Goal: Task Accomplishment & Management: Use online tool/utility

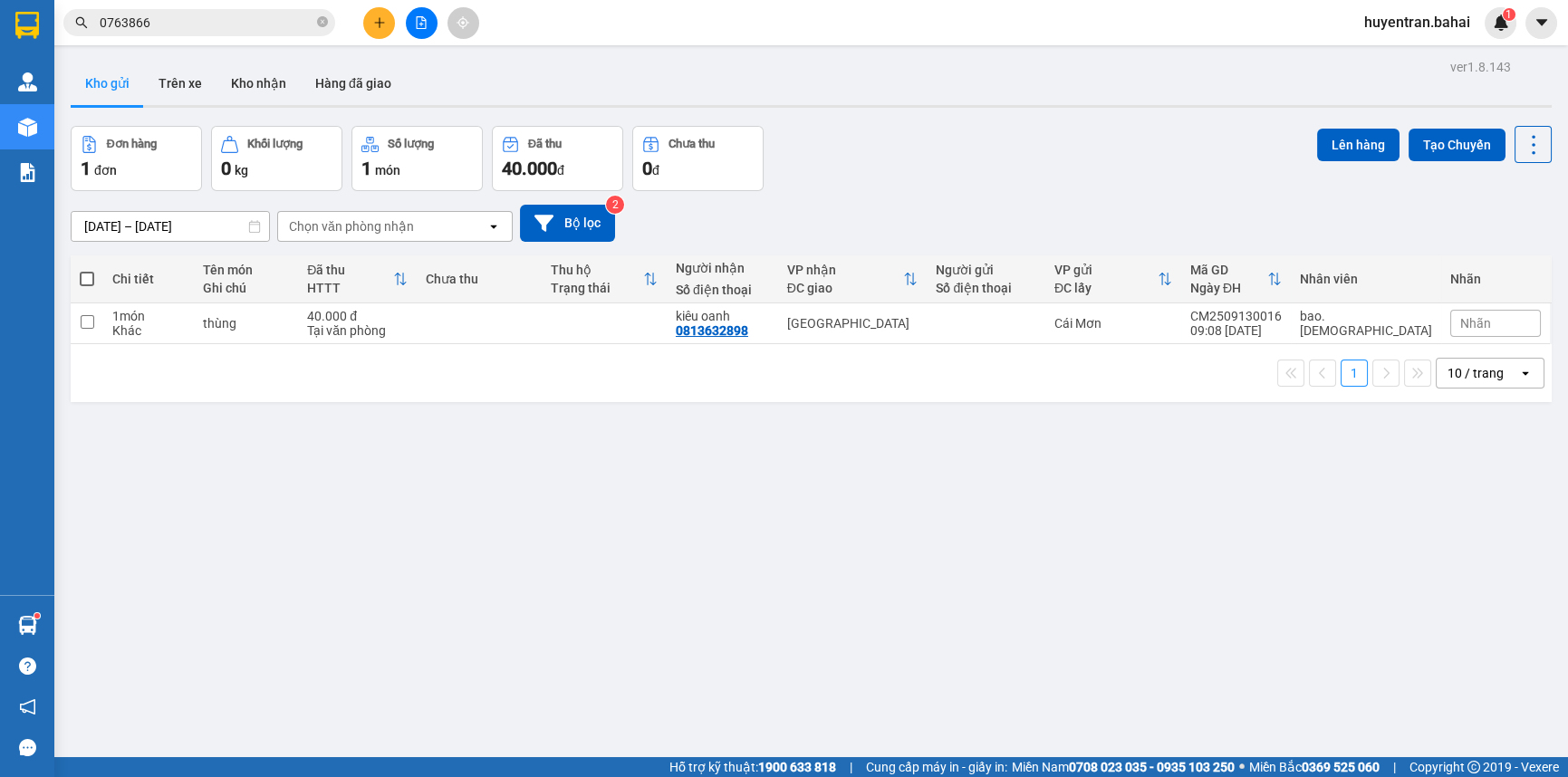
scroll to position [118, 0]
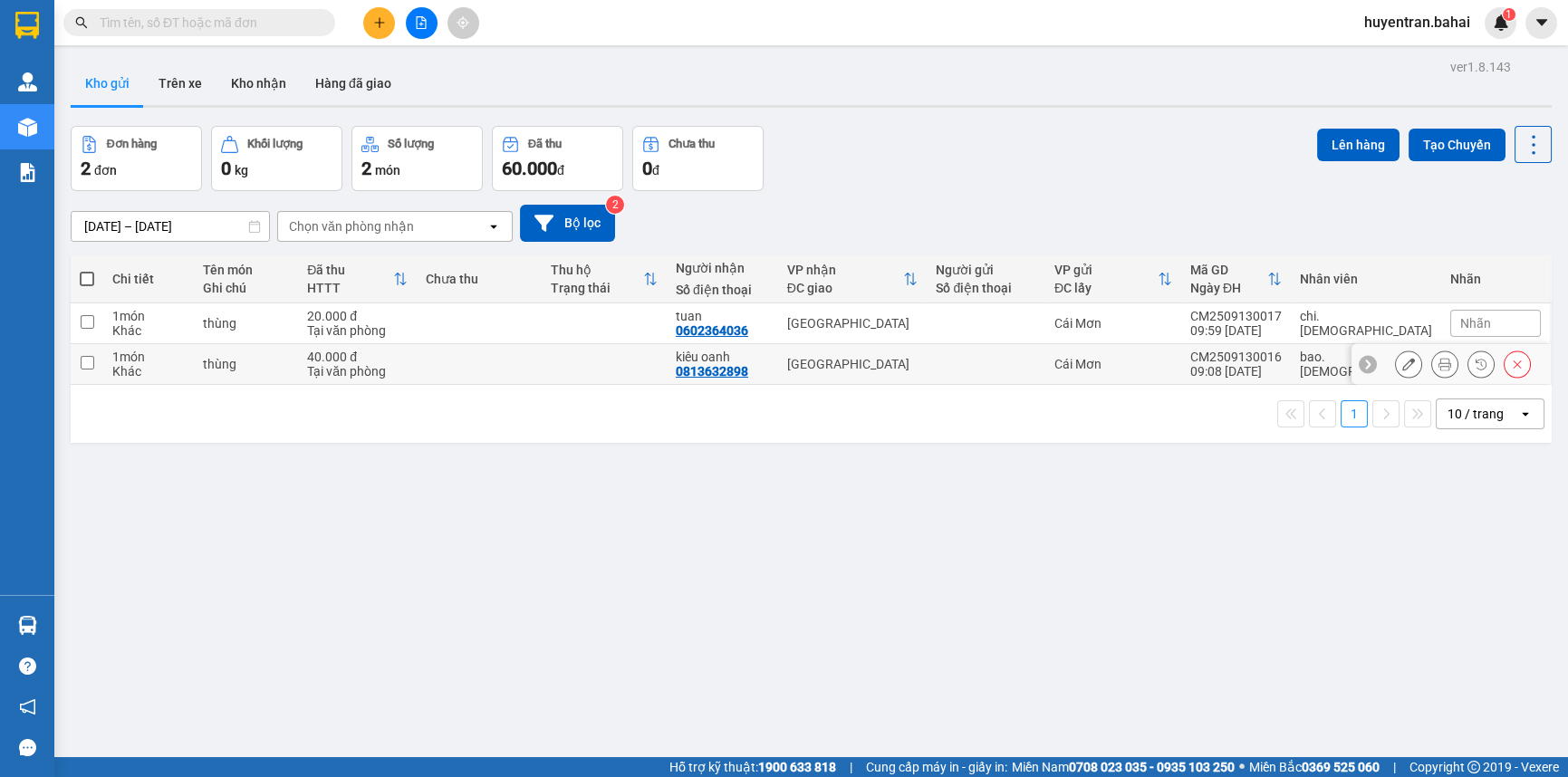
click at [1263, 356] on div "CM2509130016" at bounding box center [1236, 356] width 91 height 15
checkbox input "true"
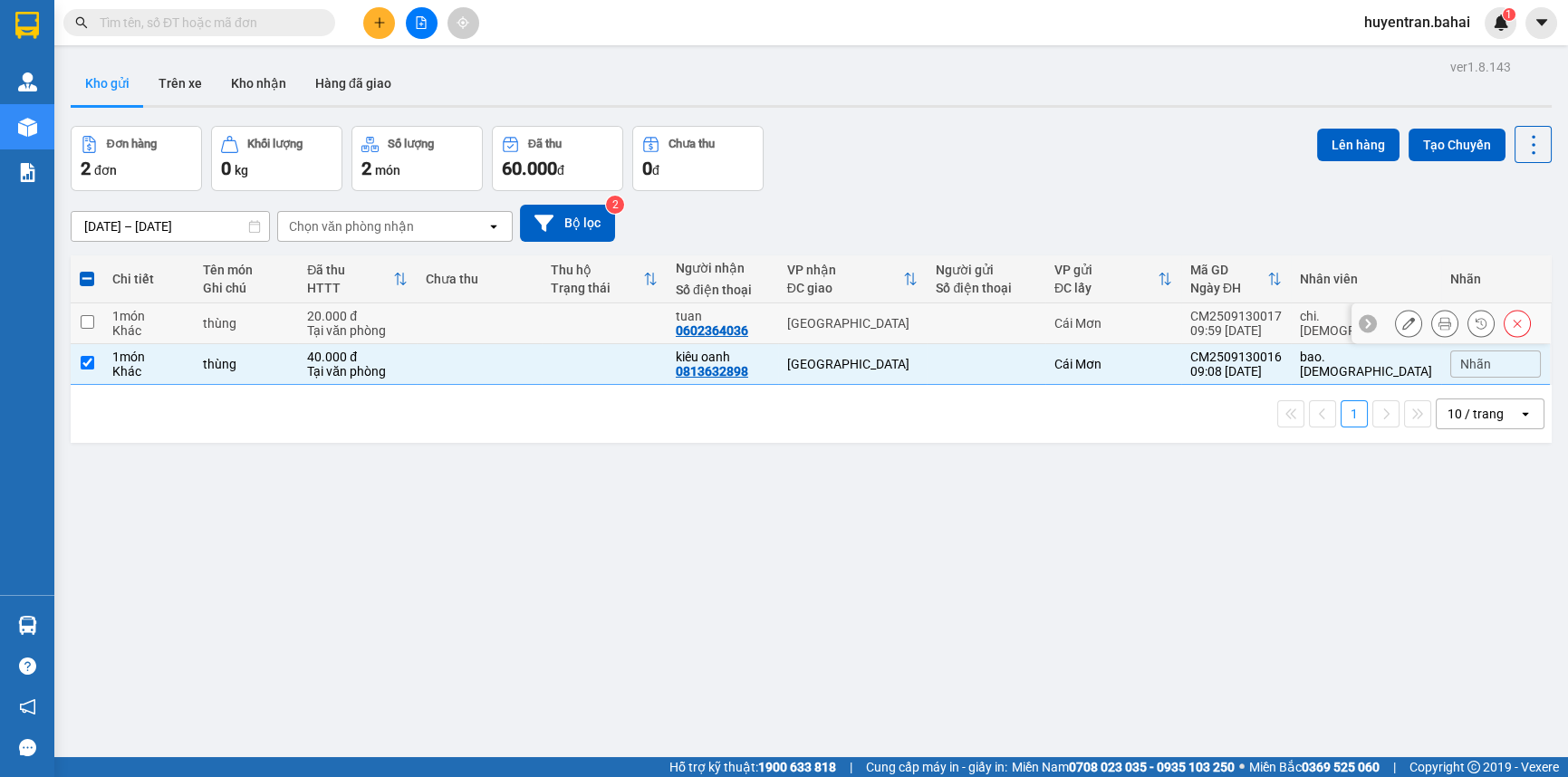
click at [1263, 316] on div "CM2509130017" at bounding box center [1236, 316] width 91 height 15
checkbox input "true"
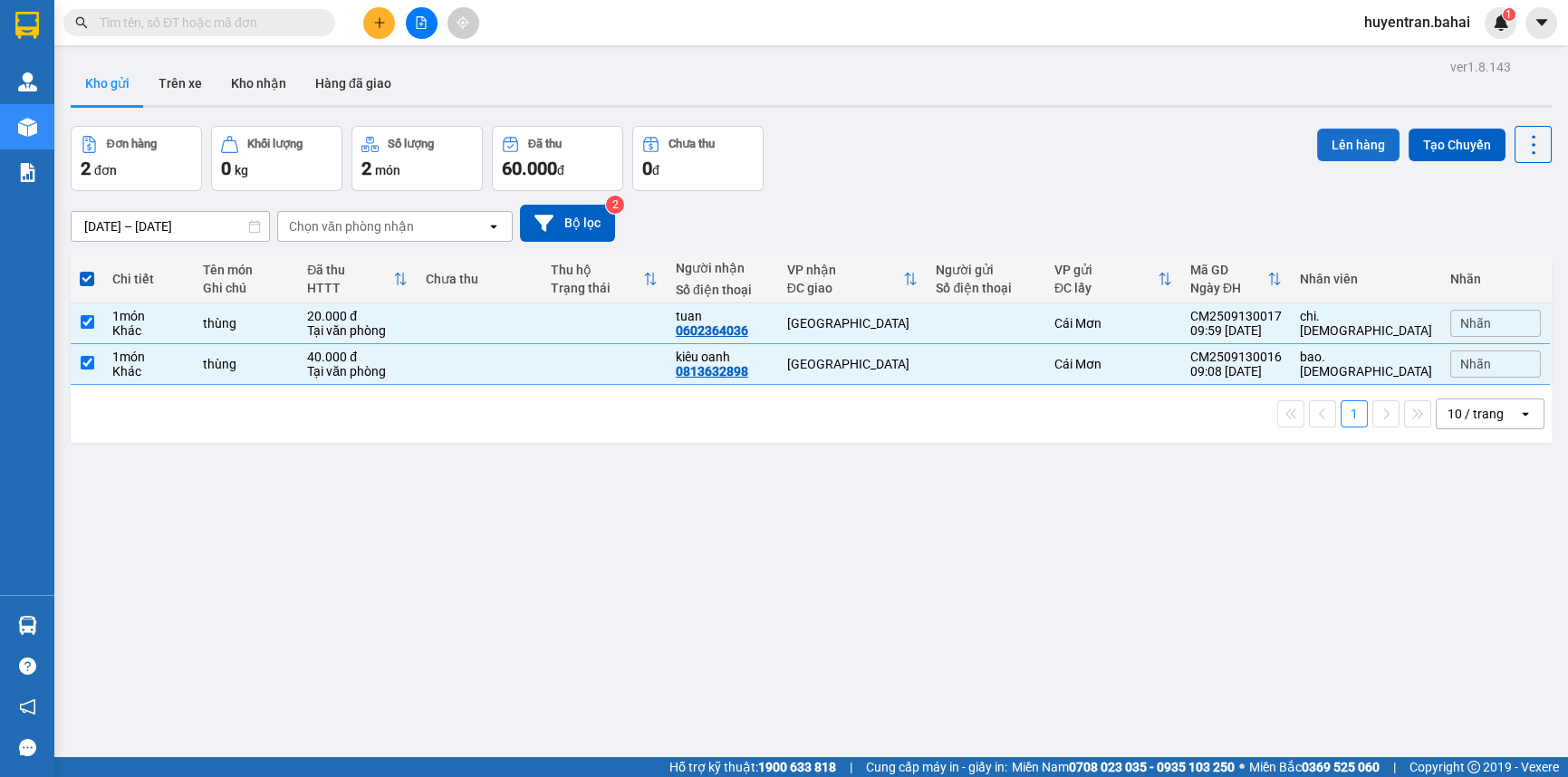
click at [1354, 142] on button "Lên hàng" at bounding box center [1358, 145] width 83 height 33
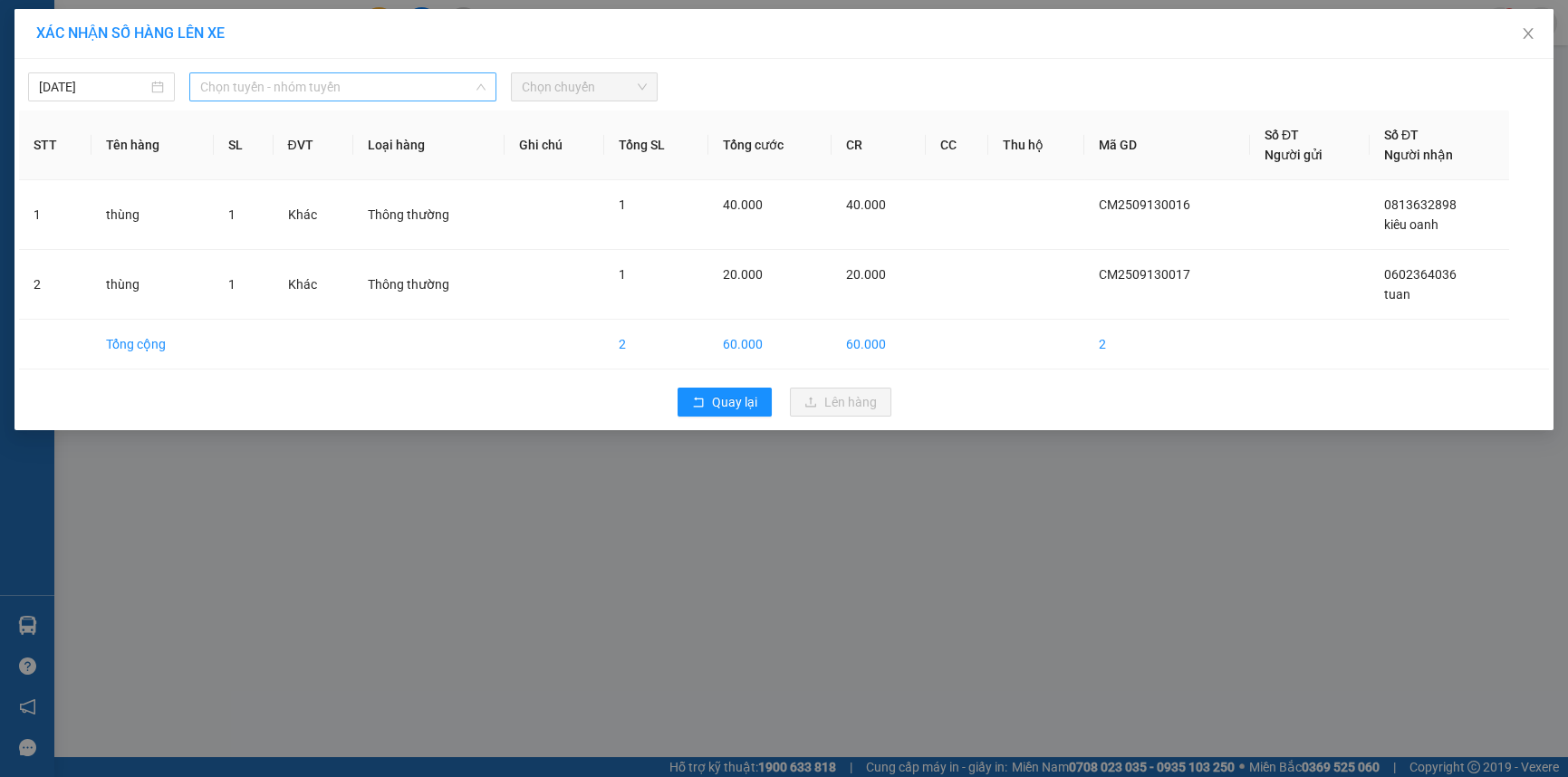
click at [262, 90] on span "Chọn tuyến - nhóm tuyến" at bounding box center [343, 87] width 286 height 27
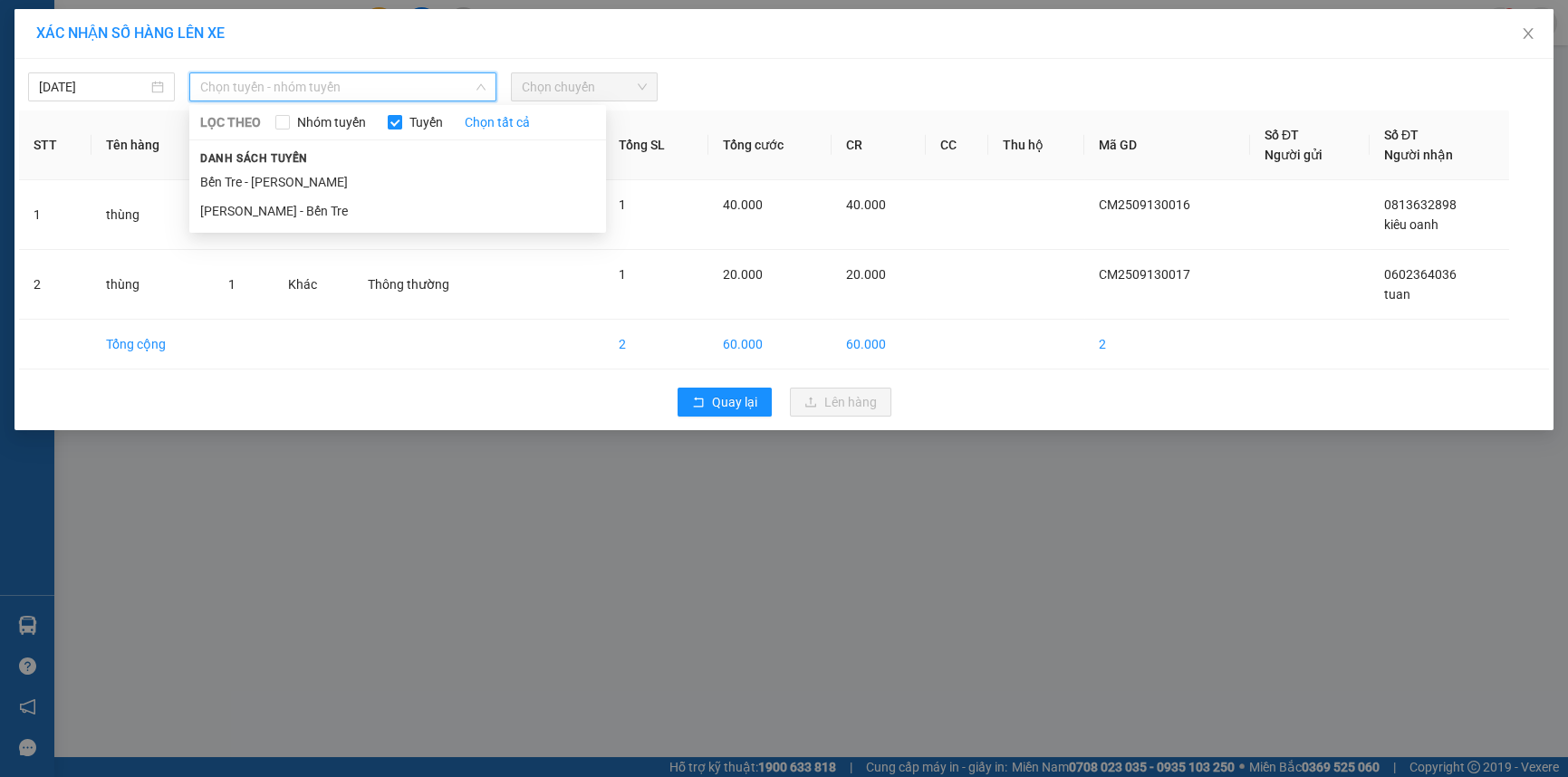
drag, startPoint x: 314, startPoint y: 189, endPoint x: 460, endPoint y: 105, distance: 168.4
click at [317, 186] on li "Bến Tre - Hồ Chí Minh" at bounding box center [397, 183] width 417 height 29
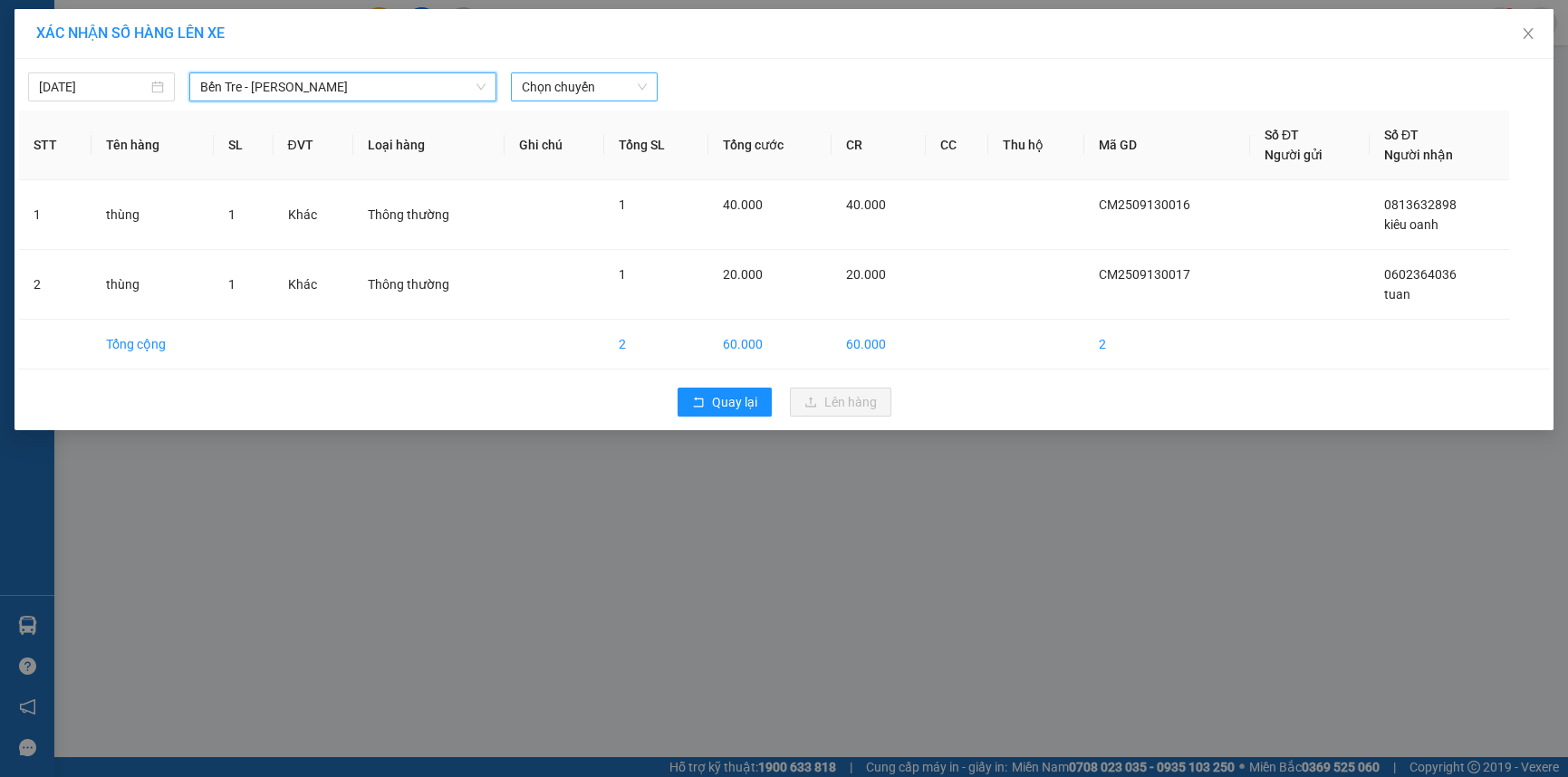
click at [548, 87] on span "Chọn chuyến" at bounding box center [584, 87] width 125 height 27
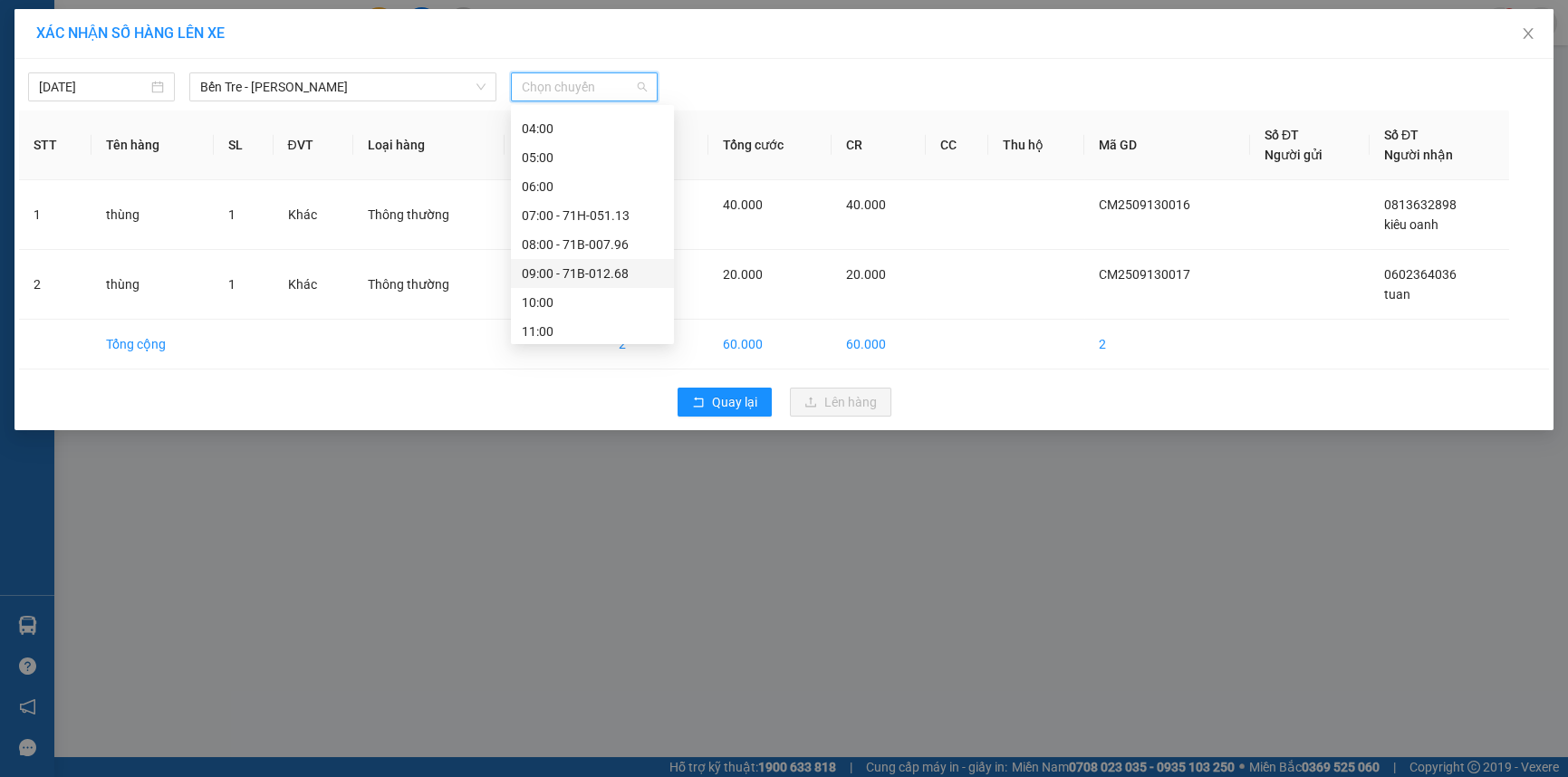
scroll to position [164, 0]
click at [607, 214] on div "10:00" at bounding box center [592, 220] width 141 height 20
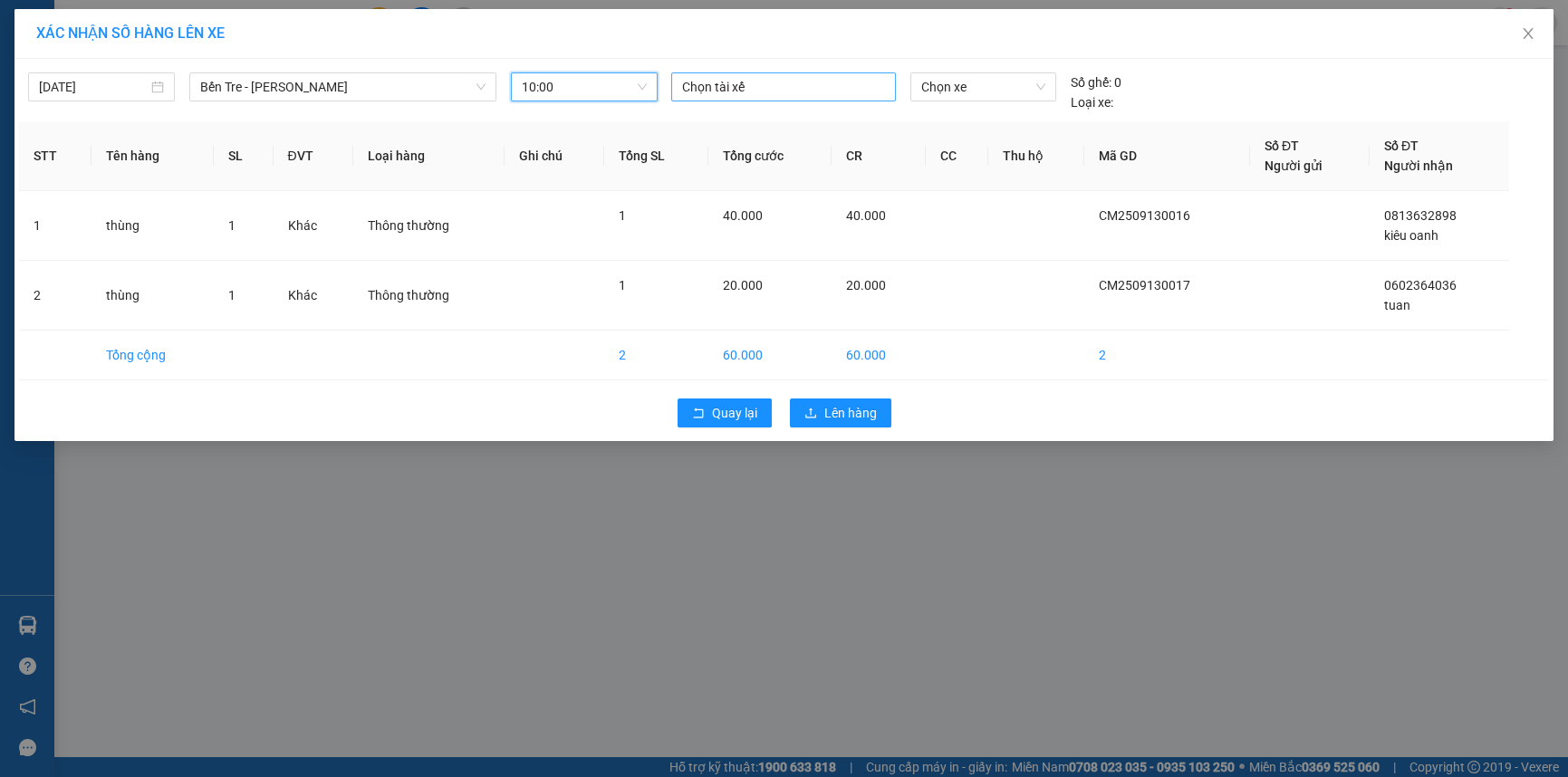
click at [756, 99] on div "Chọn tài xế" at bounding box center [784, 87] width 225 height 29
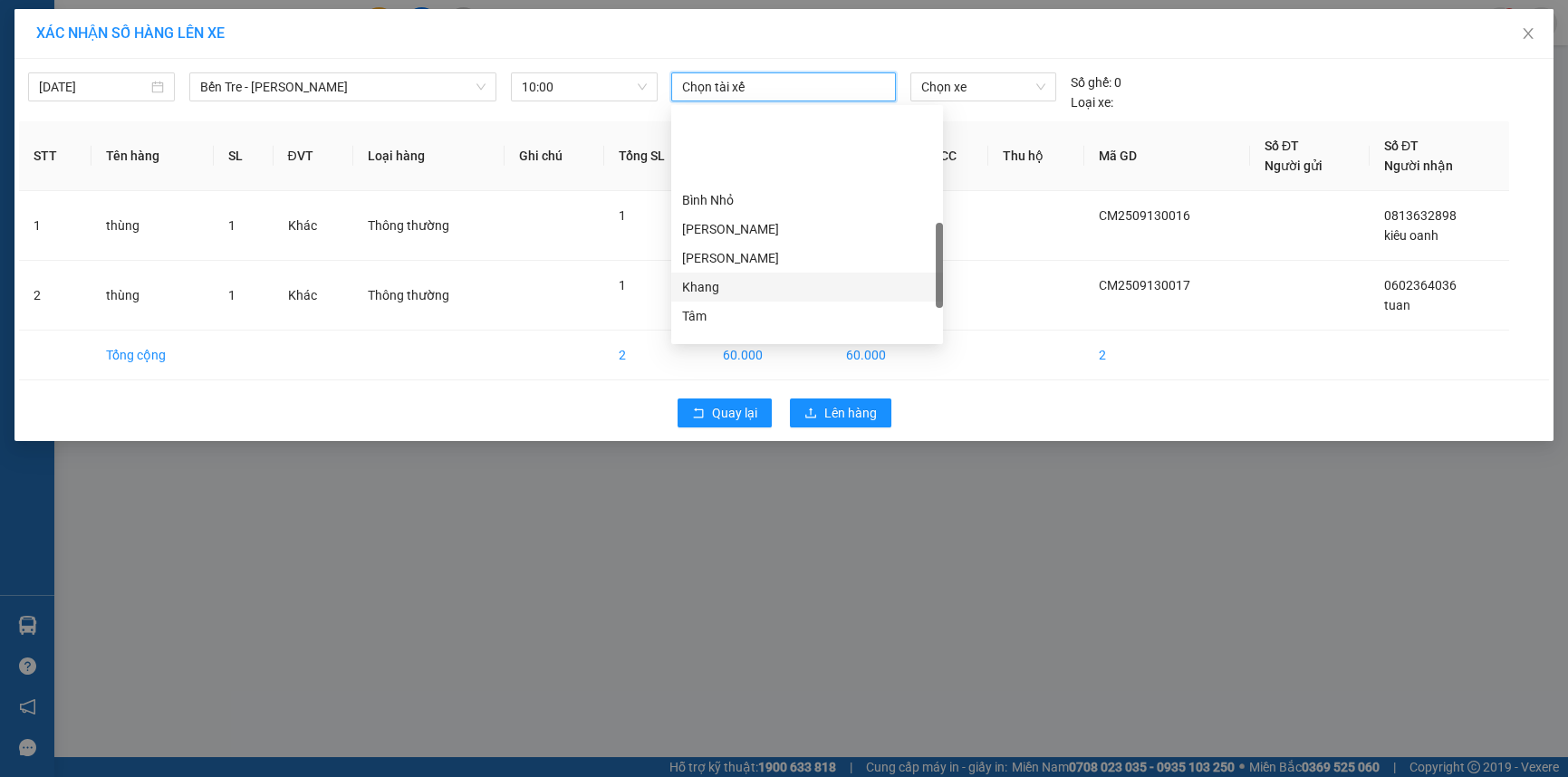
scroll to position [493, 0]
click at [761, 290] on div "Duy Nhỏ" at bounding box center [806, 296] width 250 height 20
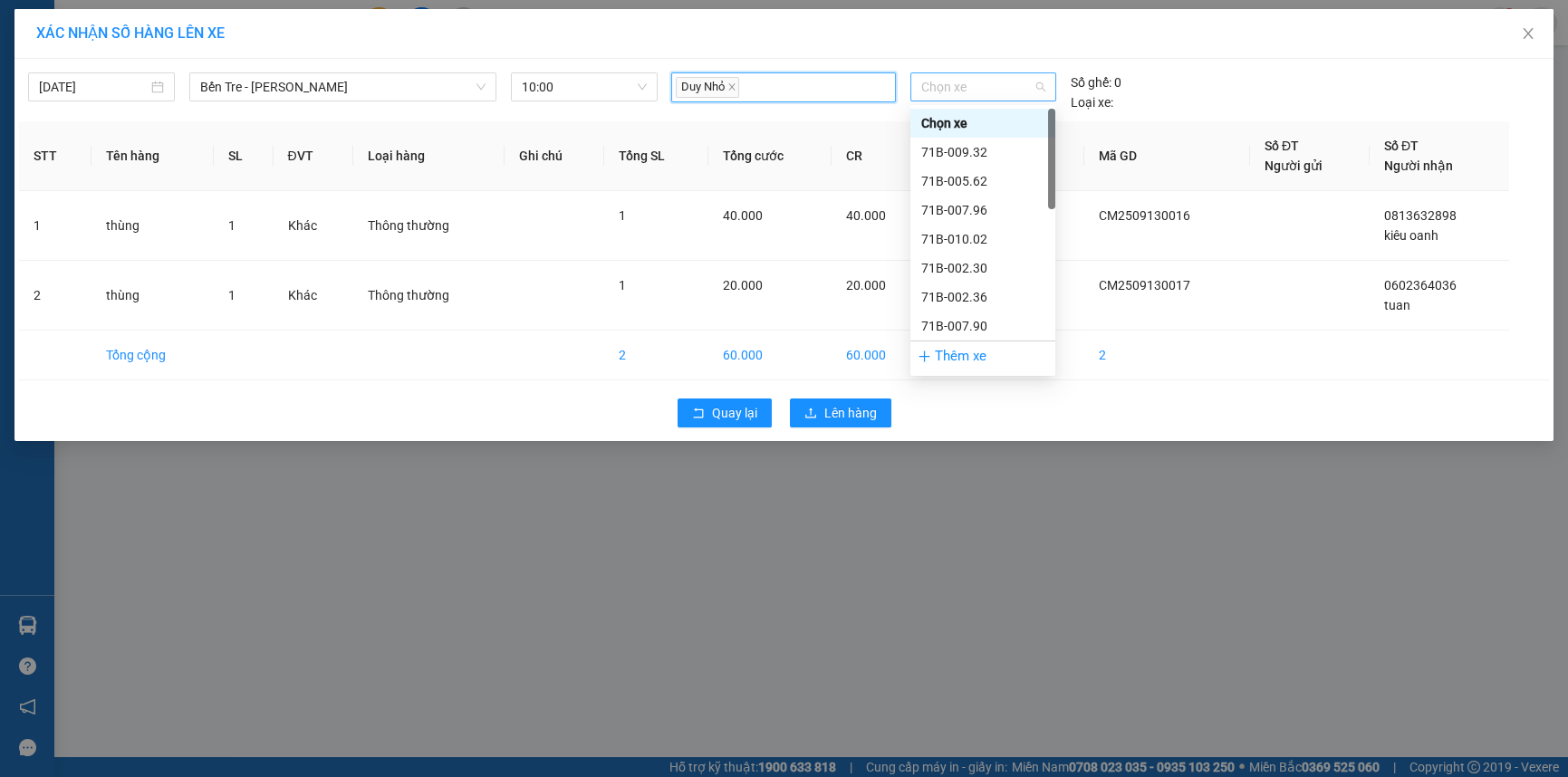
click at [1017, 77] on span "Chọn xe" at bounding box center [982, 87] width 123 height 27
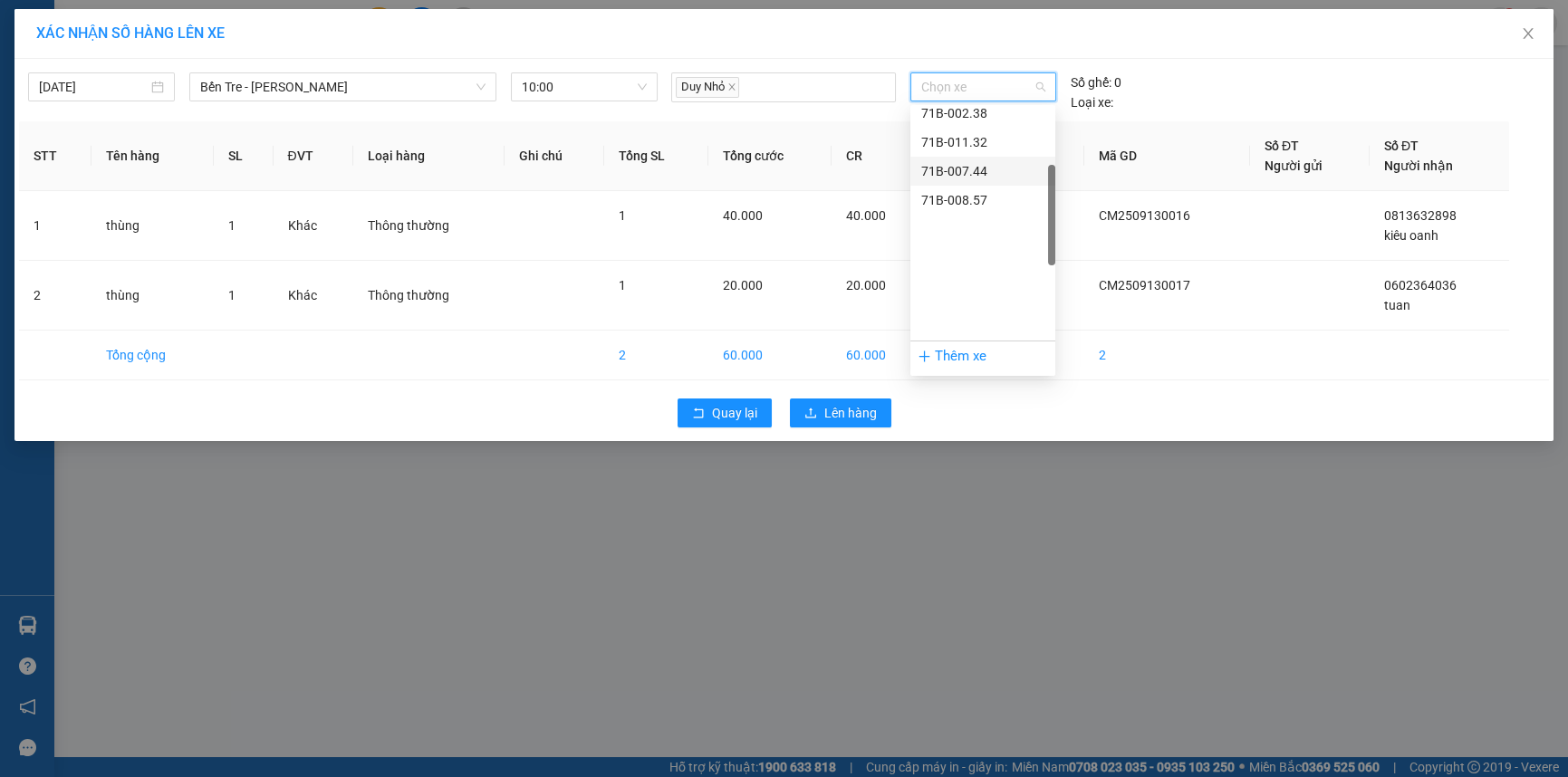
scroll to position [329, 0]
click at [1014, 263] on div "71B-003.77" at bounding box center [982, 258] width 123 height 20
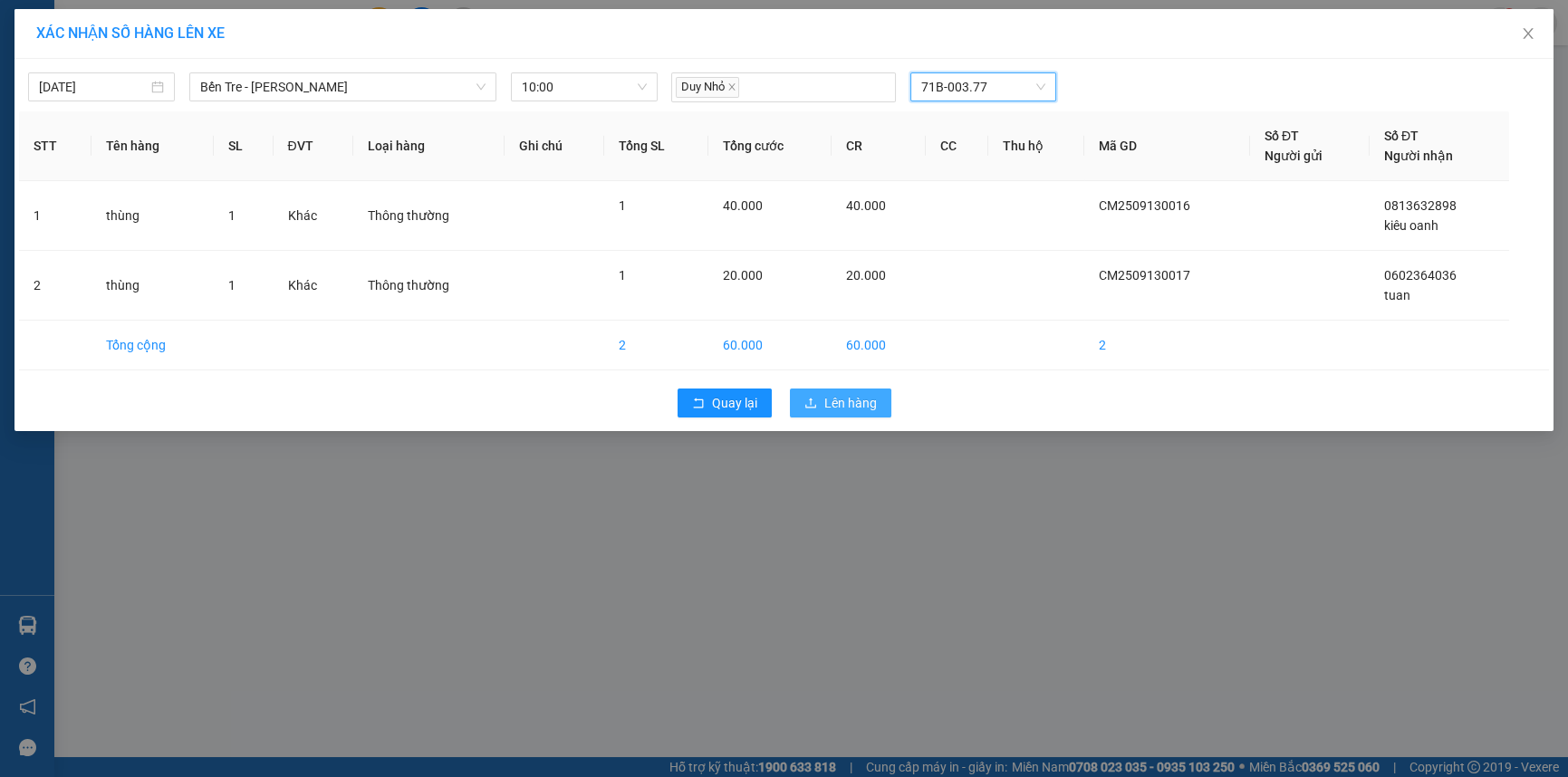
click at [876, 407] on button "Lên hàng" at bounding box center [840, 403] width 101 height 29
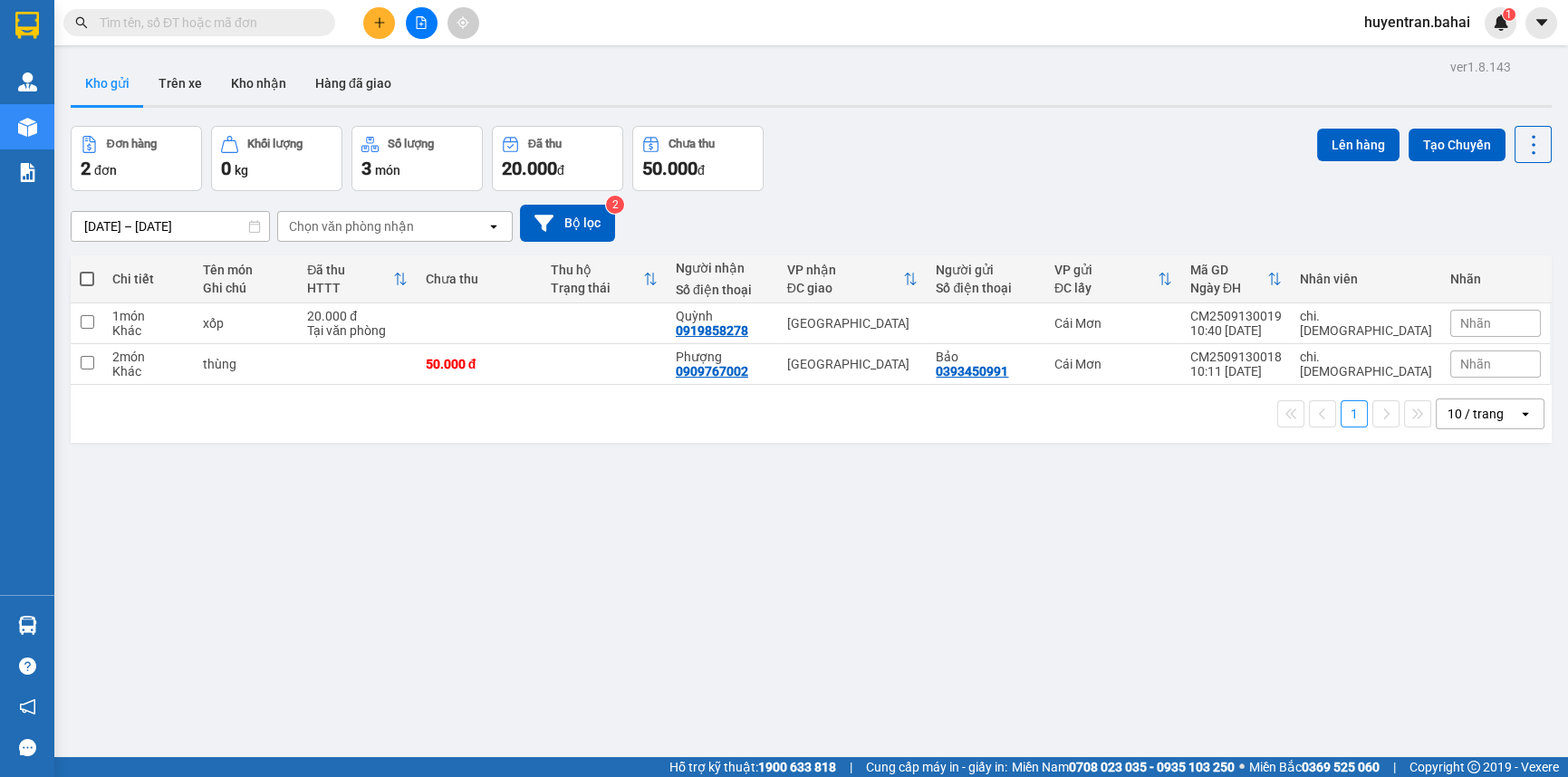
click at [750, 527] on div "ver 1.8.143 Kho gửi Trên xe Kho nhận Hàng đã giao Đơn hàng 2 đơn Khối lượng 0 k…" at bounding box center [811, 443] width 1496 height 777
drag, startPoint x: 761, startPoint y: 527, endPoint x: 877, endPoint y: 564, distance: 121.8
click at [786, 530] on div "ver 1.8.143 Kho gửi Trên xe Kho nhận Hàng đã giao Đơn hàng 2 đơn Khối lượng 0 k…" at bounding box center [811, 443] width 1496 height 777
click at [1334, 661] on div "ver 1.8.143 Kho gửi Trên xe Kho nhận Hàng đã giao Đơn hàng 2 đơn Khối lượng 0 k…" at bounding box center [811, 443] width 1496 height 777
click at [1337, 661] on div "ver 1.8.143 Kho gửi Trên xe Kho nhận Hàng đã giao Đơn hàng 2 đơn Khối lượng 0 k…" at bounding box center [811, 443] width 1496 height 777
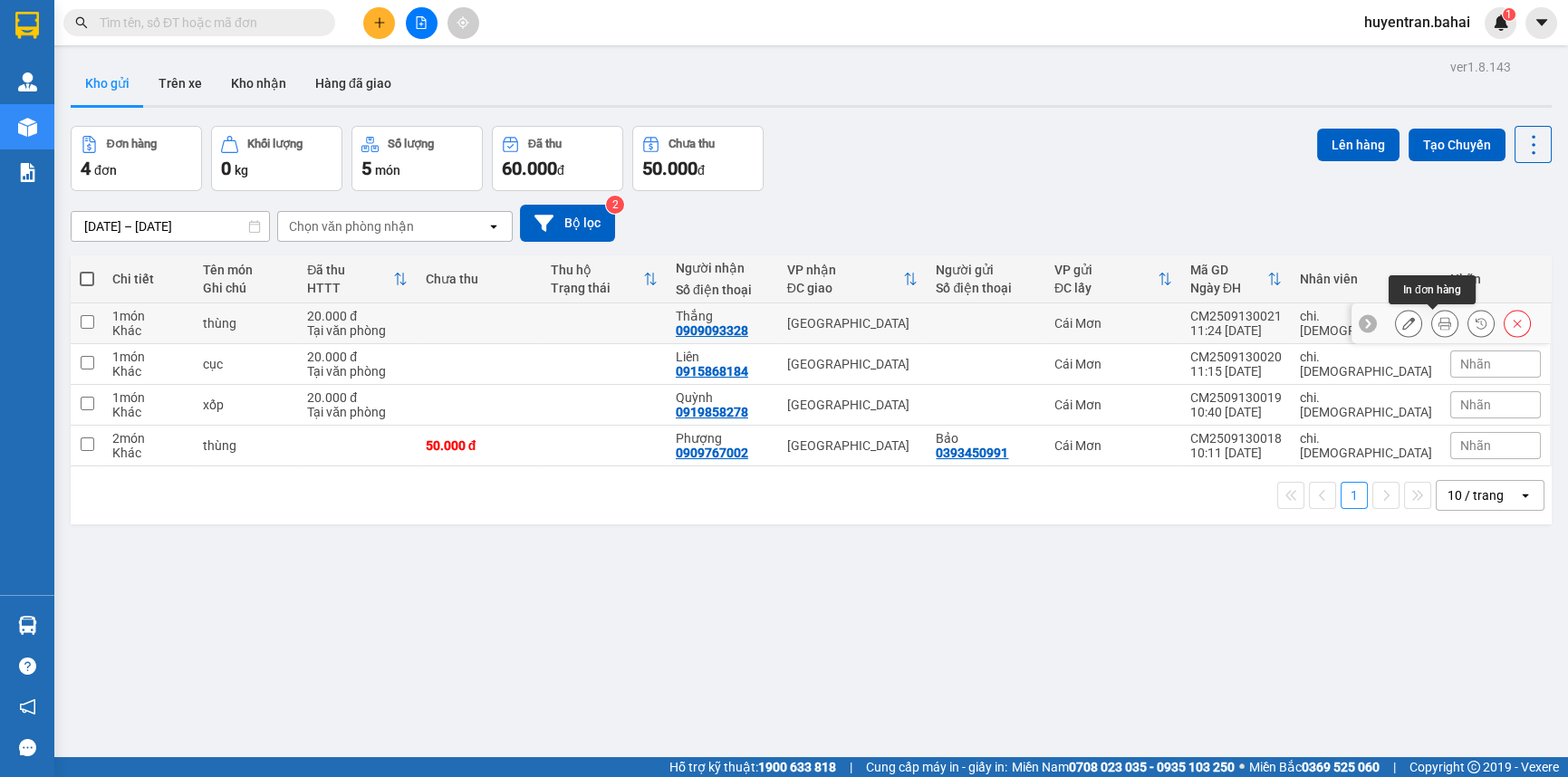
click at [1434, 330] on button at bounding box center [1445, 323] width 25 height 32
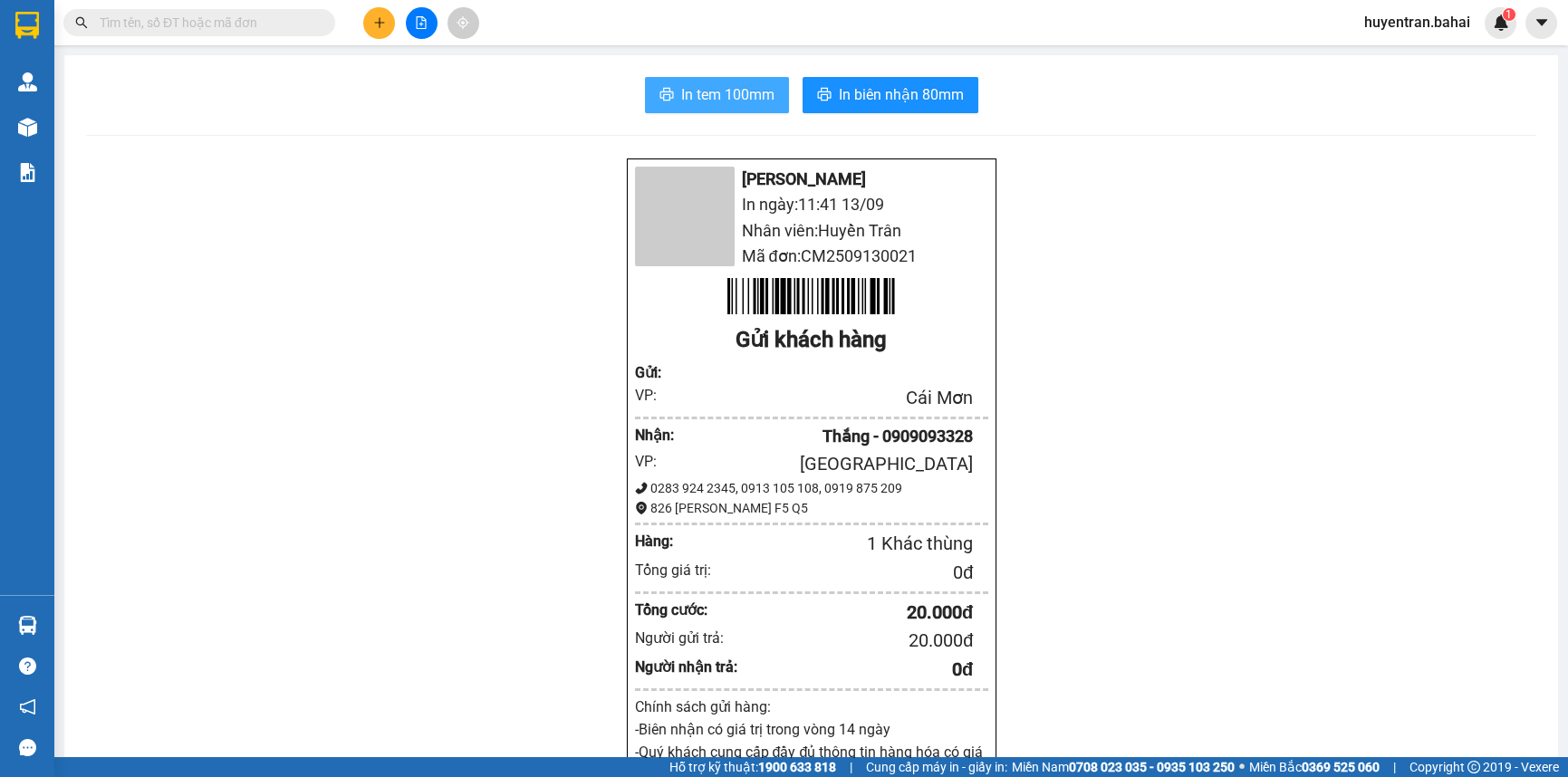
click at [715, 103] on span "In tem 100mm" at bounding box center [728, 94] width 93 height 22
click at [692, 84] on span "In tem 100mm" at bounding box center [728, 94] width 93 height 22
click at [718, 90] on span "In tem 100mm" at bounding box center [728, 94] width 93 height 22
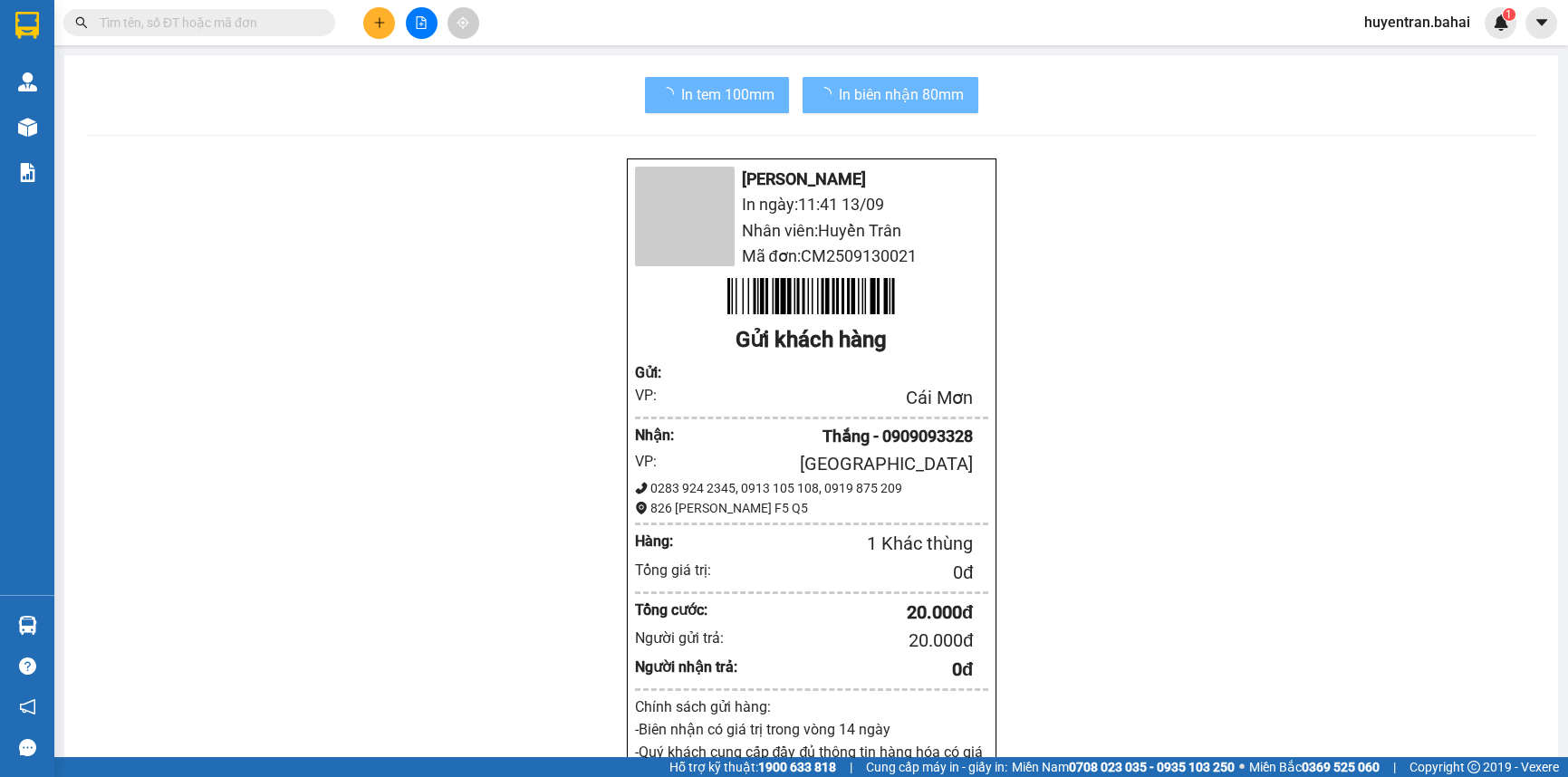
click at [1352, 521] on div "Bá Hải In ngày: 11:41 13/09 Nhân viên: Huyền Trân Mã đơn: CM2509130021 Gửi khác…" at bounding box center [811, 762] width 1450 height 1211
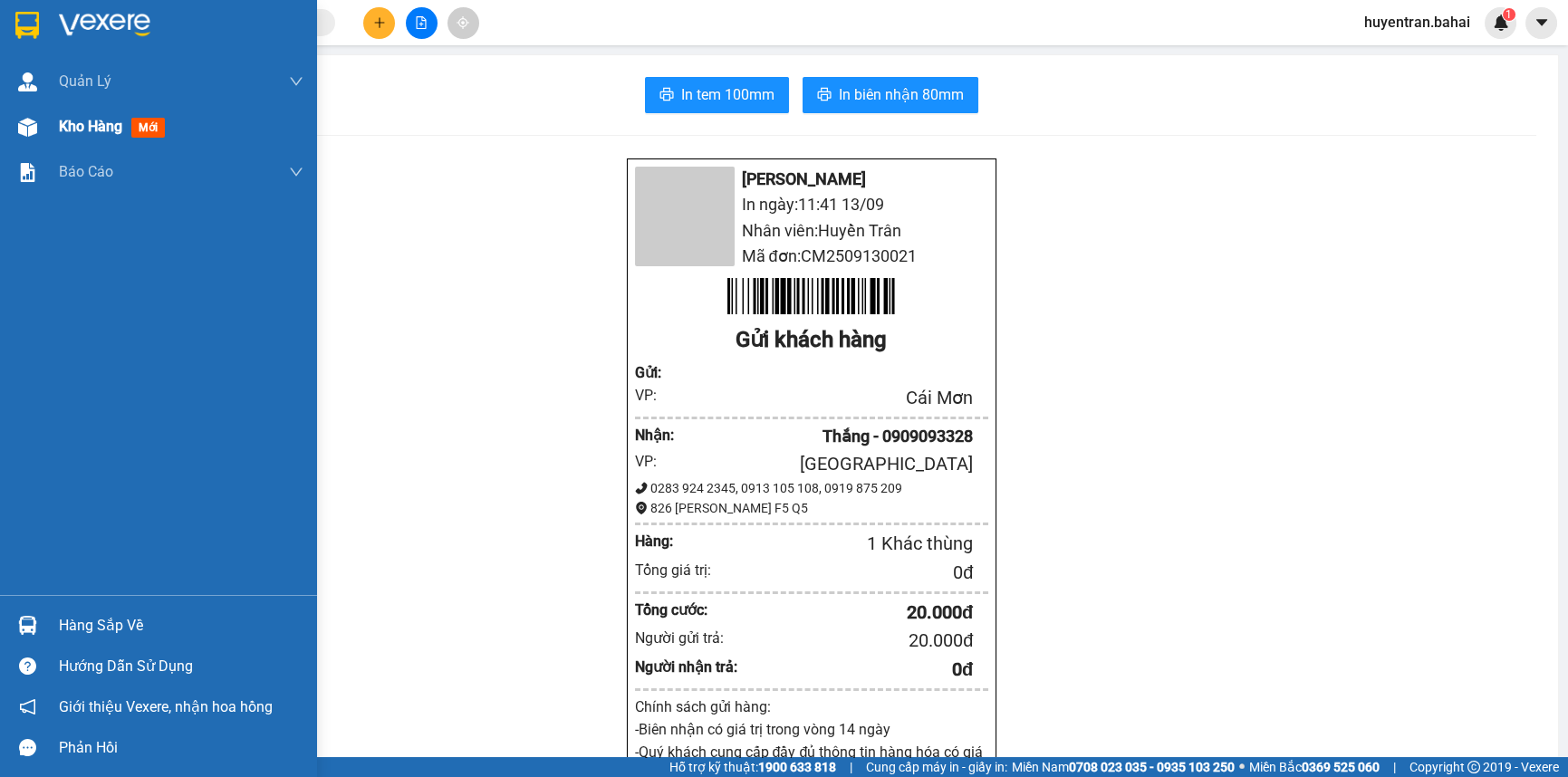
click at [99, 127] on span "Kho hàng" at bounding box center [90, 126] width 63 height 17
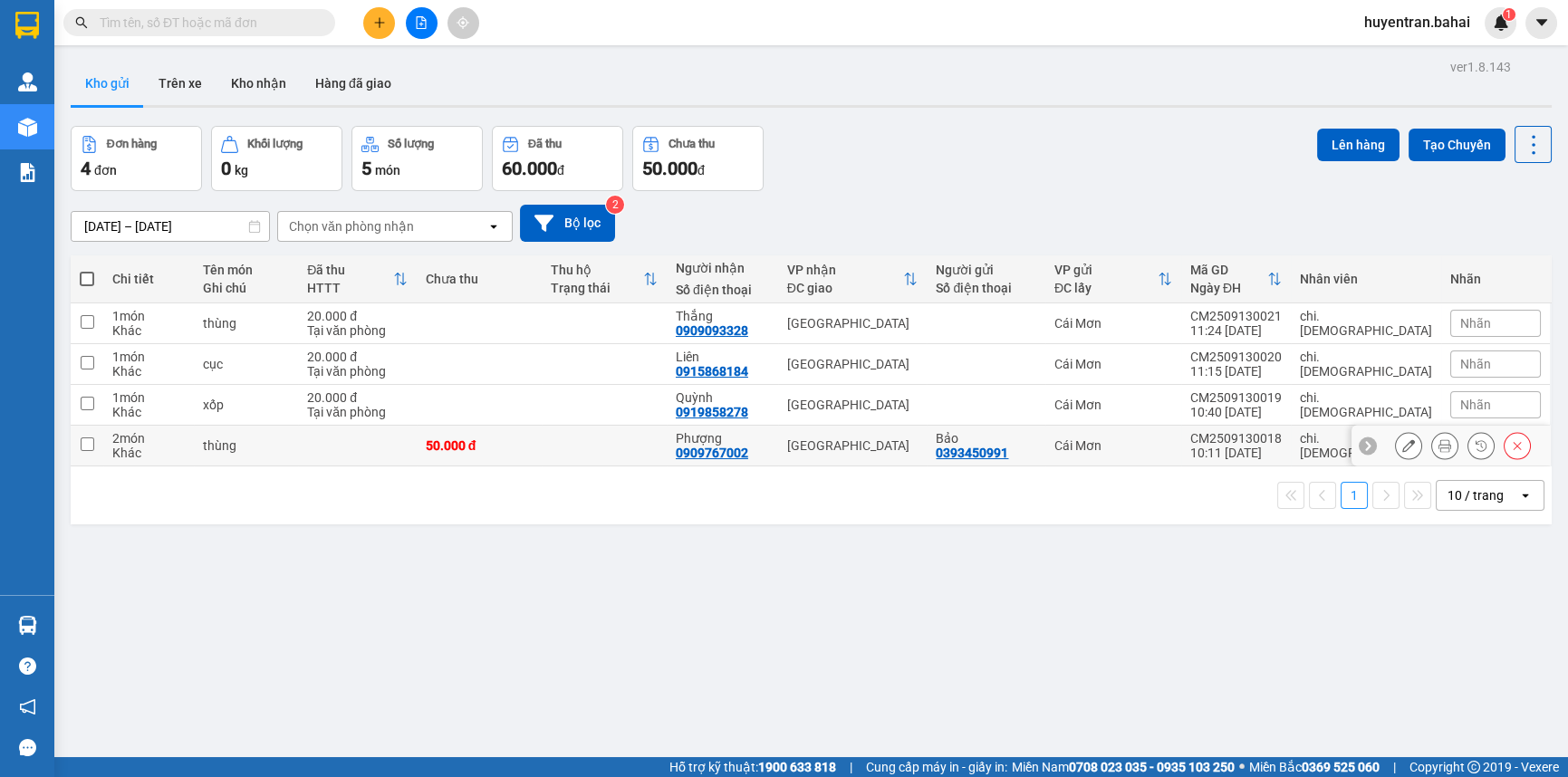
click at [1037, 452] on div "Bảo 0393450991" at bounding box center [986, 446] width 101 height 29
checkbox input "true"
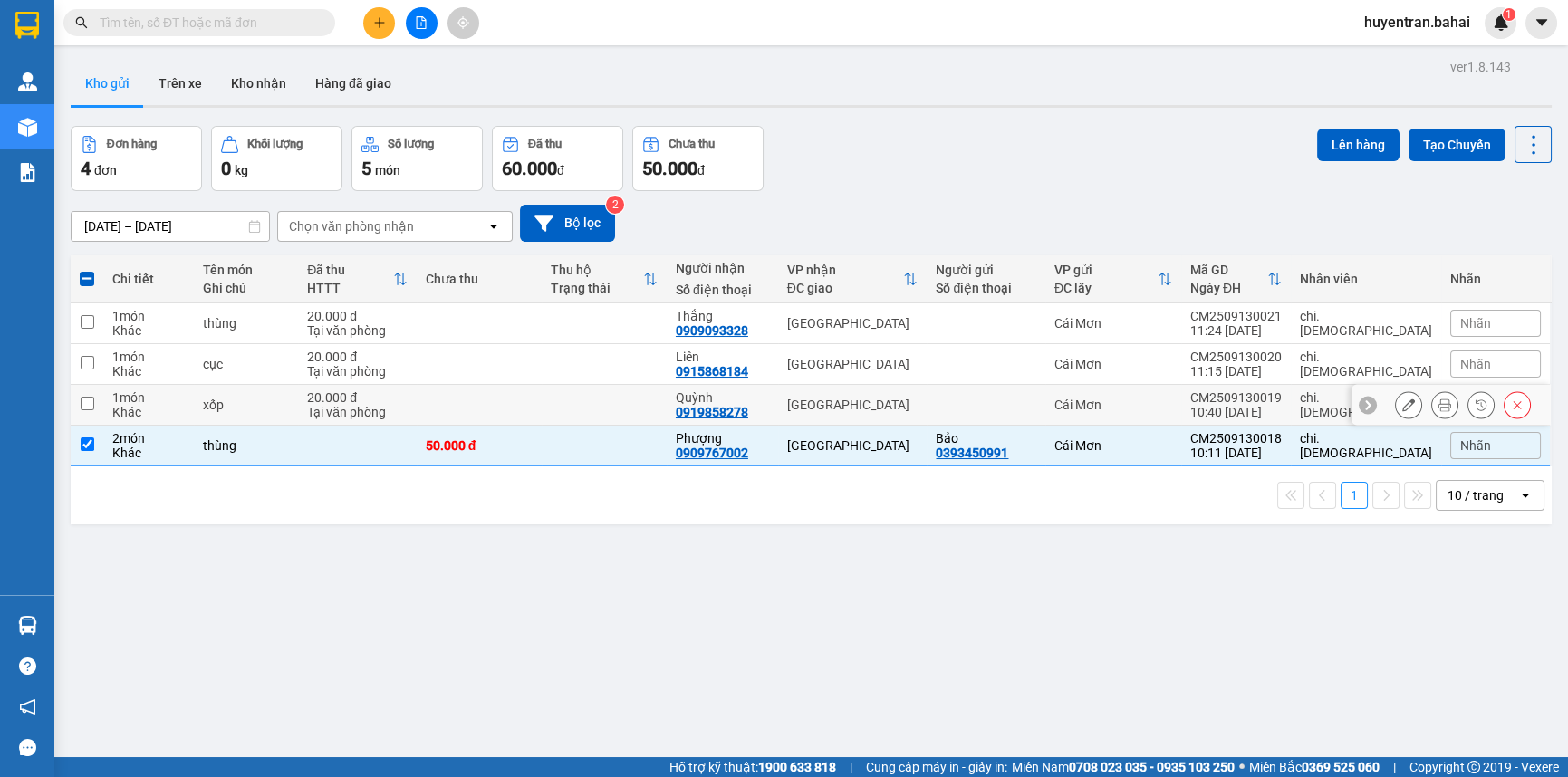
click at [1037, 407] on div at bounding box center [986, 404] width 101 height 15
checkbox input "true"
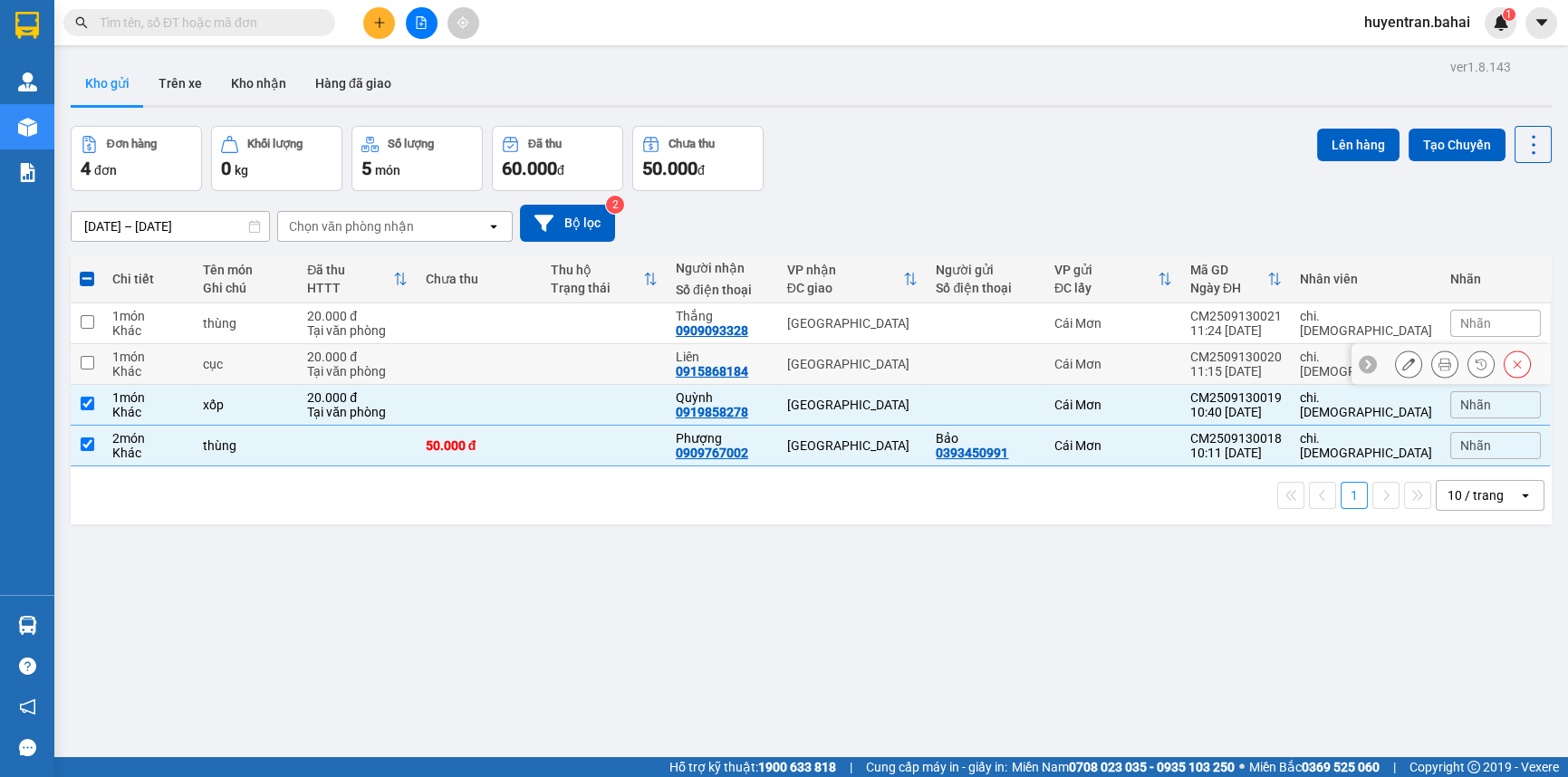
click at [542, 365] on td at bounding box center [479, 364] width 125 height 41
checkbox input "true"
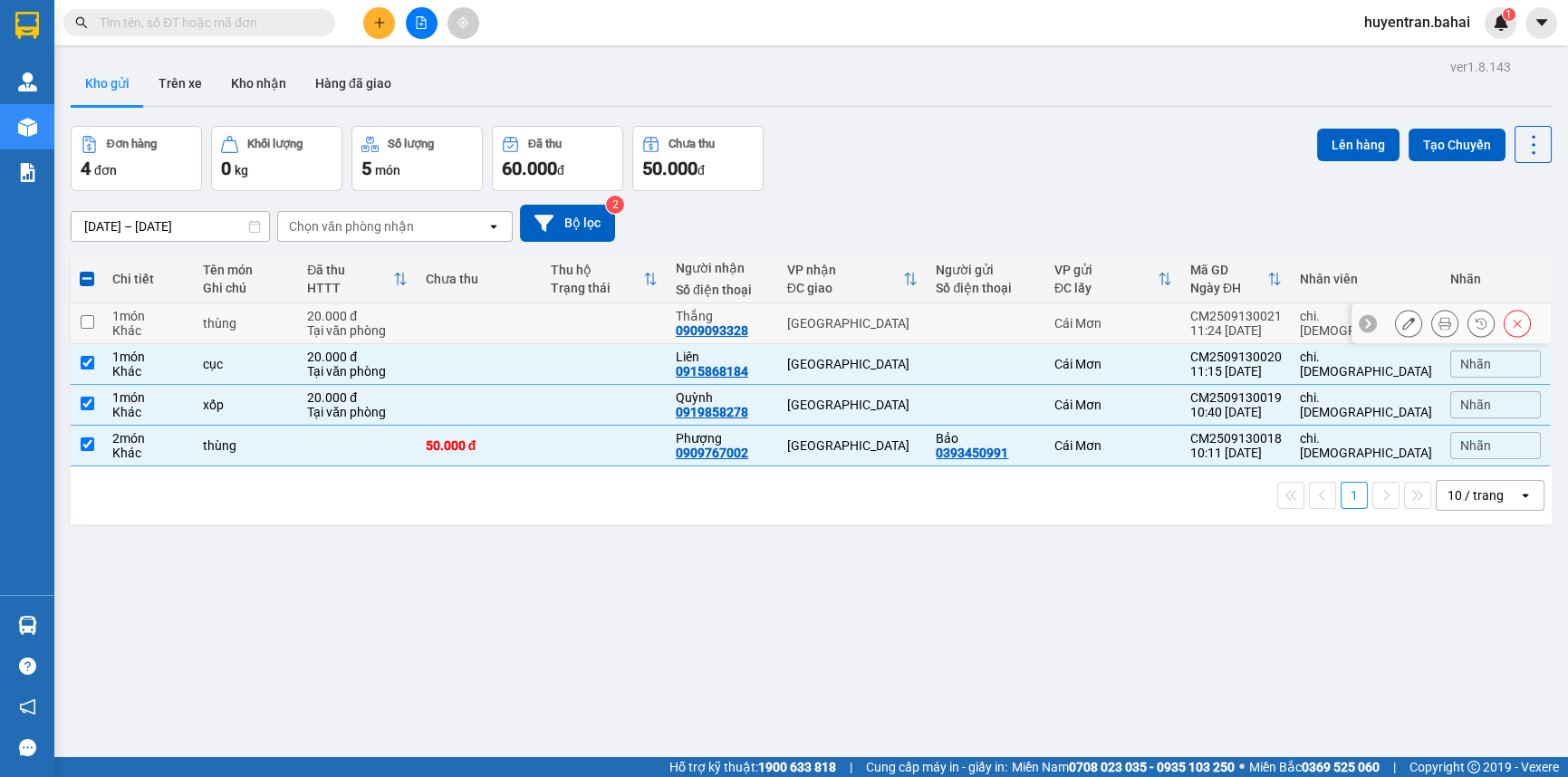
click at [592, 316] on td at bounding box center [604, 323] width 125 height 41
checkbox input "true"
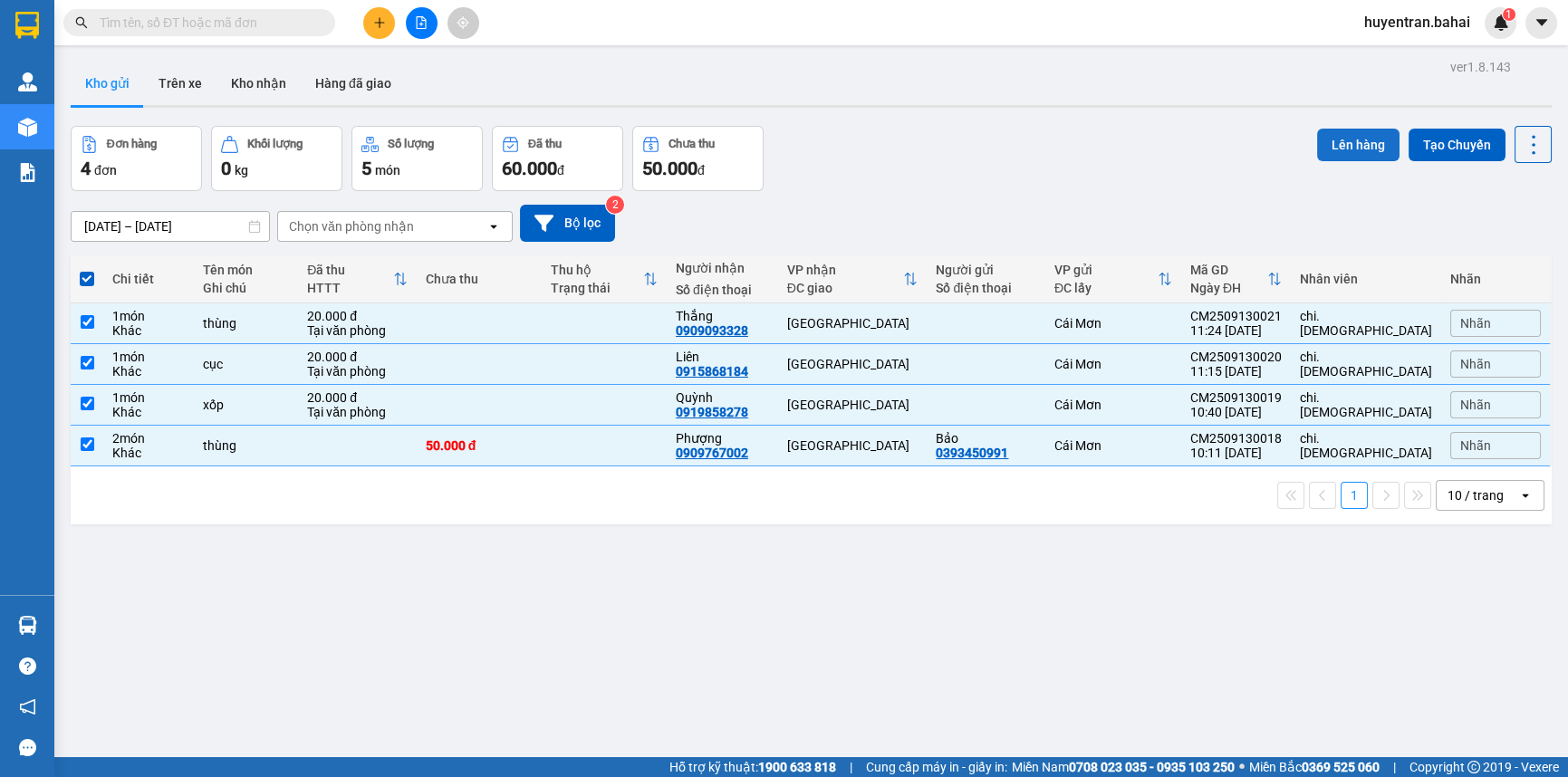
click at [1358, 152] on button "Lên hàng" at bounding box center [1358, 145] width 83 height 33
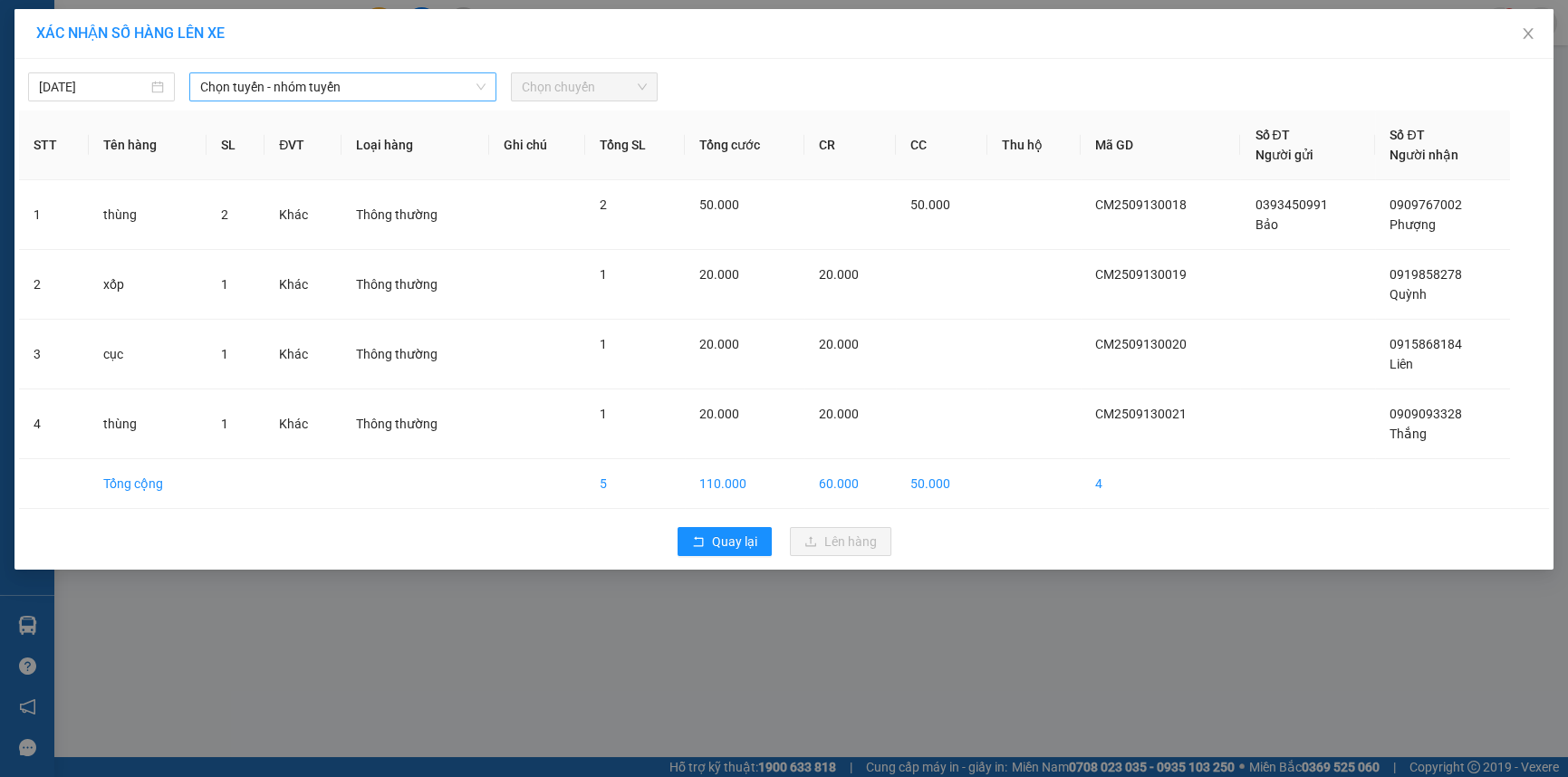
click at [285, 83] on span "Chọn tuyến - nhóm tuyến" at bounding box center [343, 87] width 286 height 27
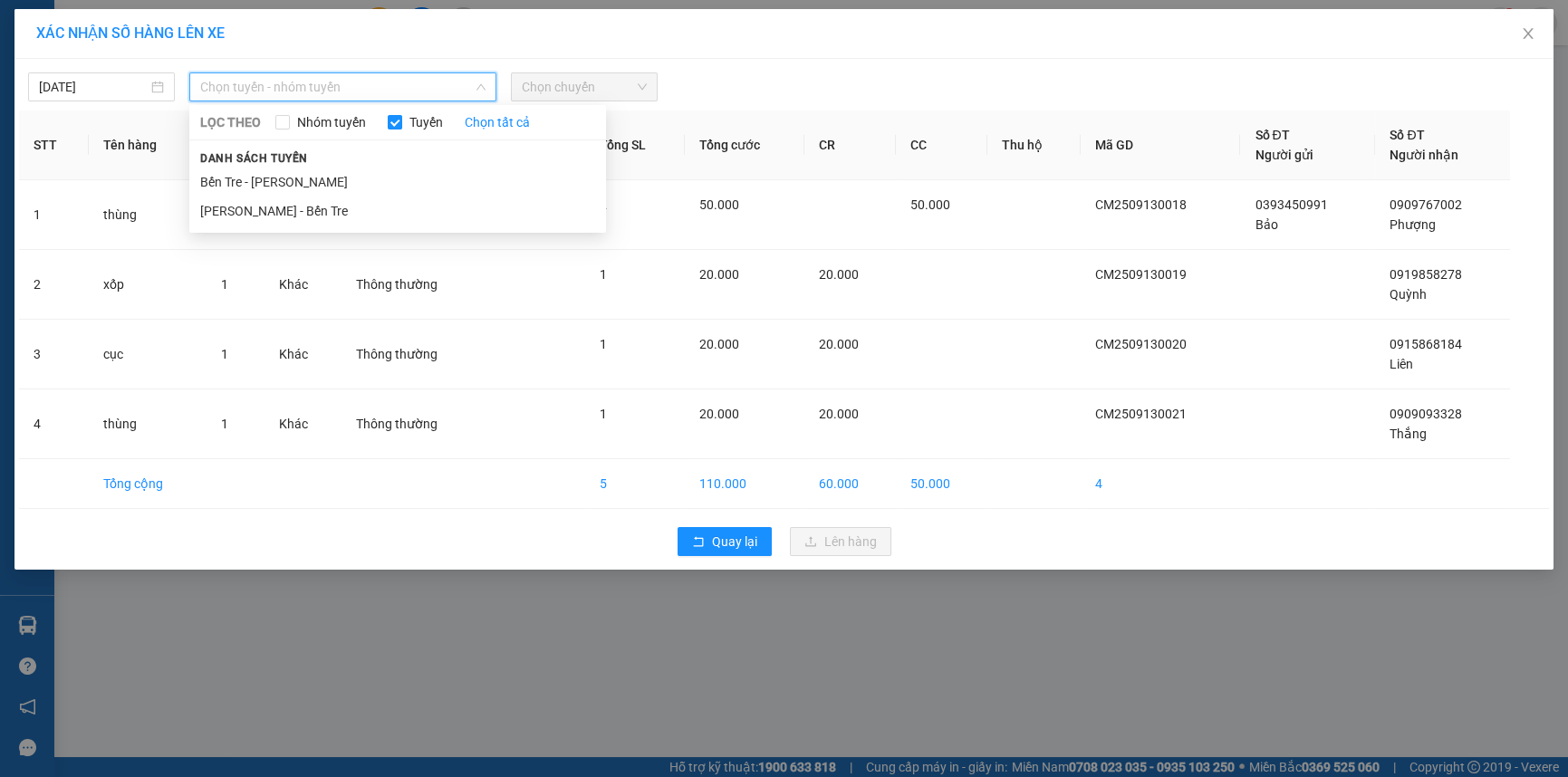
drag, startPoint x: 272, startPoint y: 189, endPoint x: 372, endPoint y: 152, distance: 106.6
click at [274, 189] on li "Bến Tre - Hồ Chí Minh" at bounding box center [397, 183] width 417 height 29
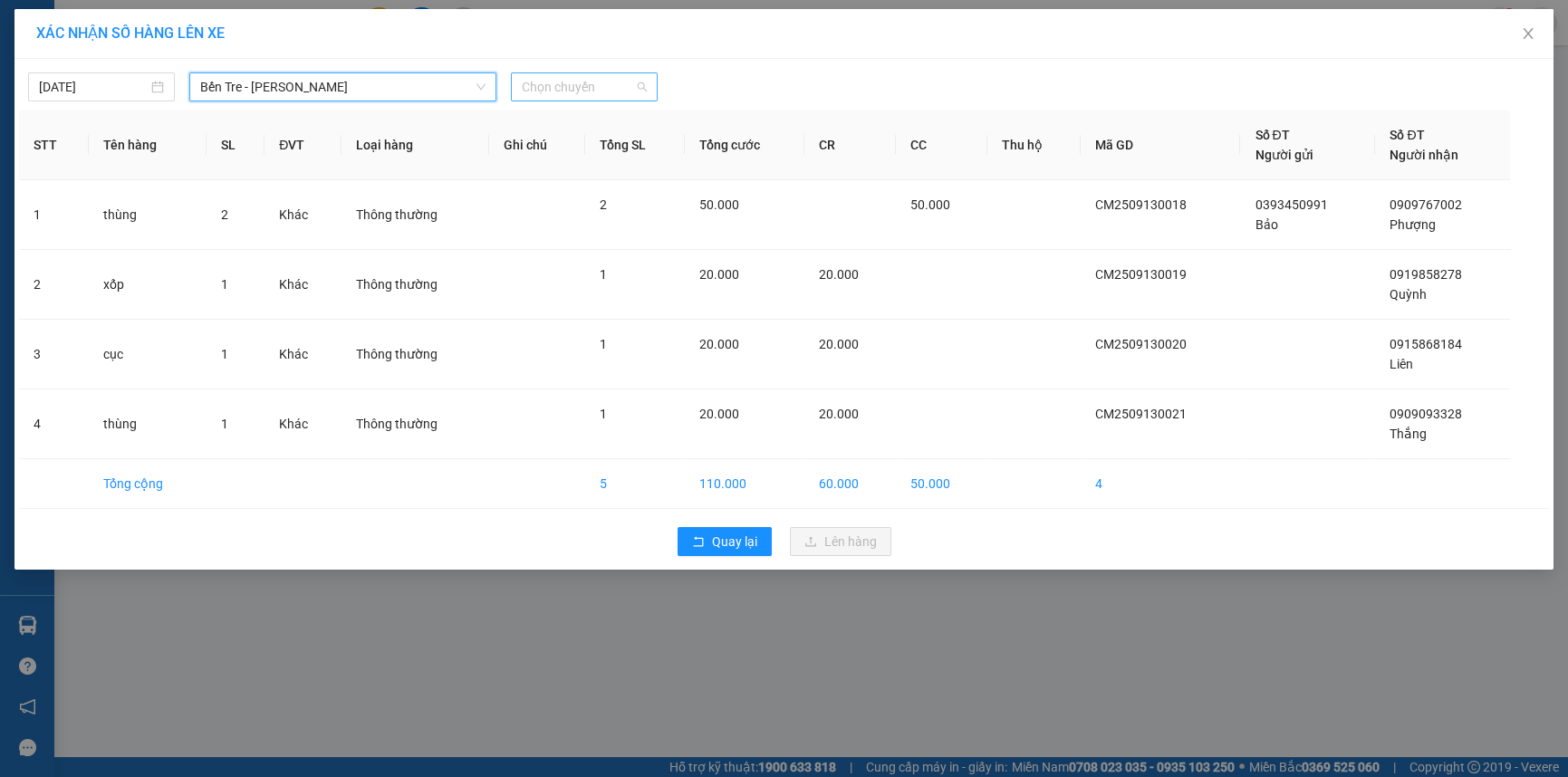
click at [552, 90] on span "Chọn chuyến" at bounding box center [584, 87] width 125 height 27
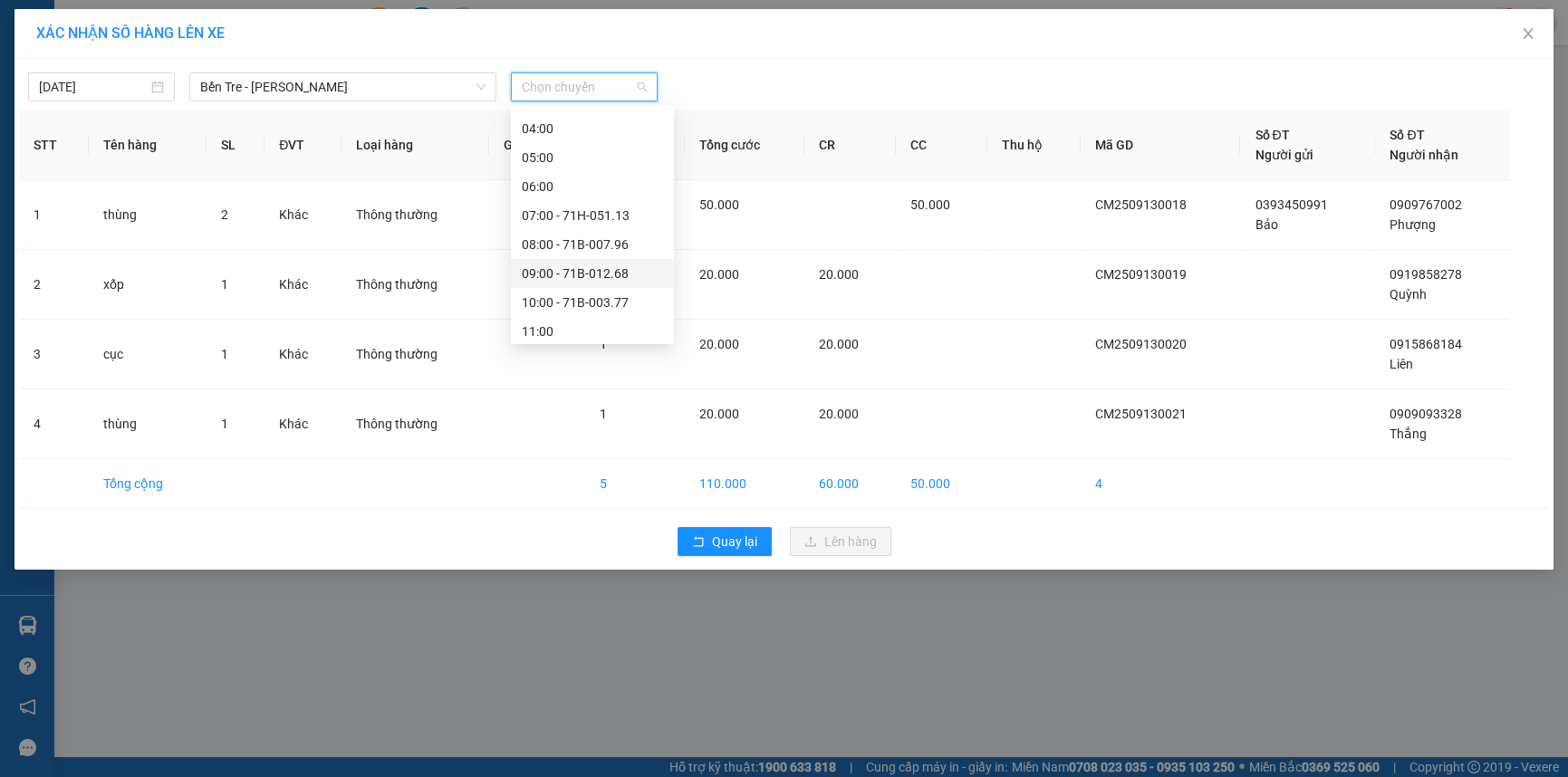
scroll to position [164, 0]
click at [570, 264] on div "12:00" at bounding box center [593, 278] width 163 height 29
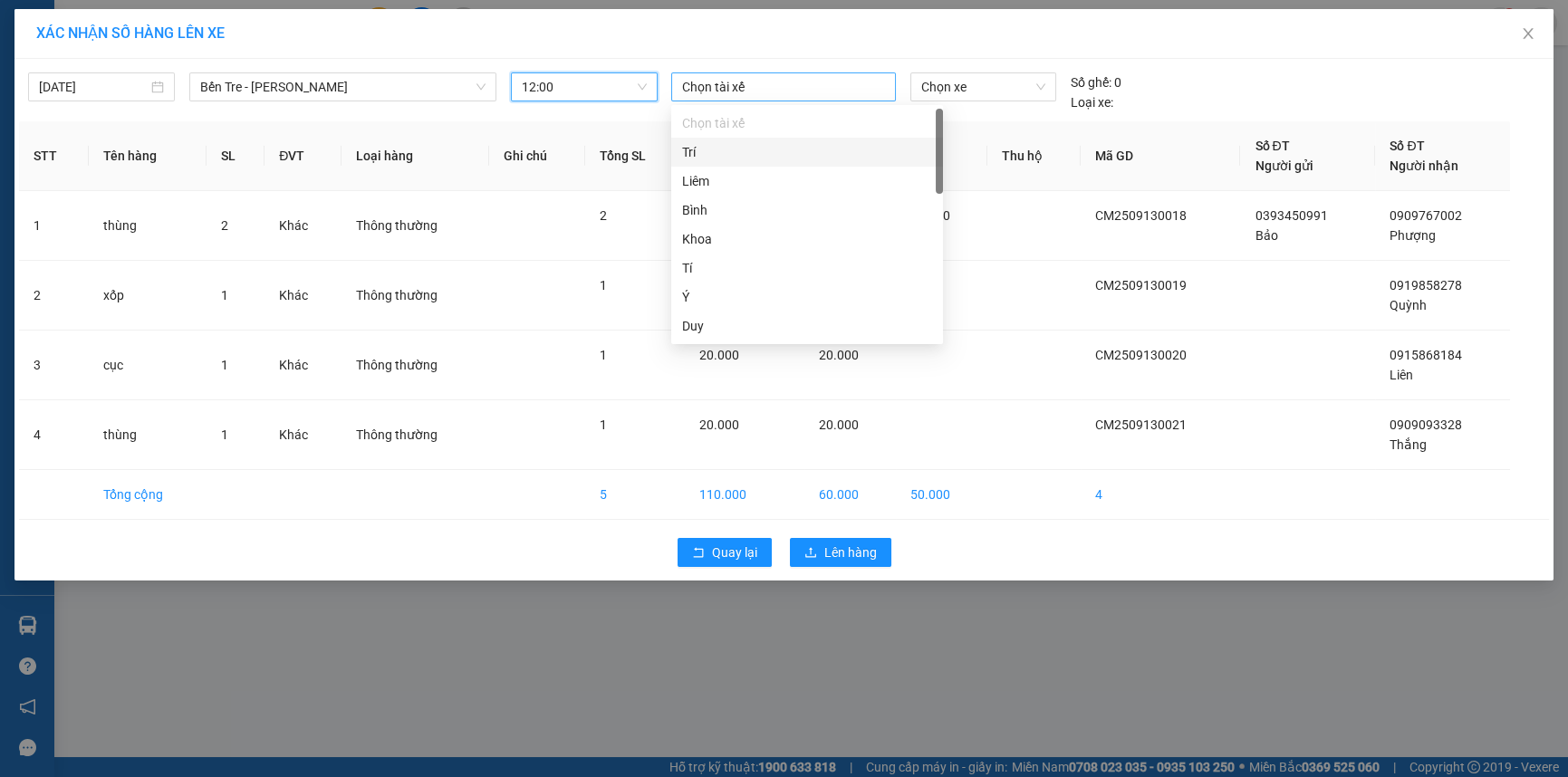
click at [712, 90] on div at bounding box center [784, 86] width 217 height 21
click at [795, 307] on div "Nhựt" at bounding box center [806, 307] width 250 height 20
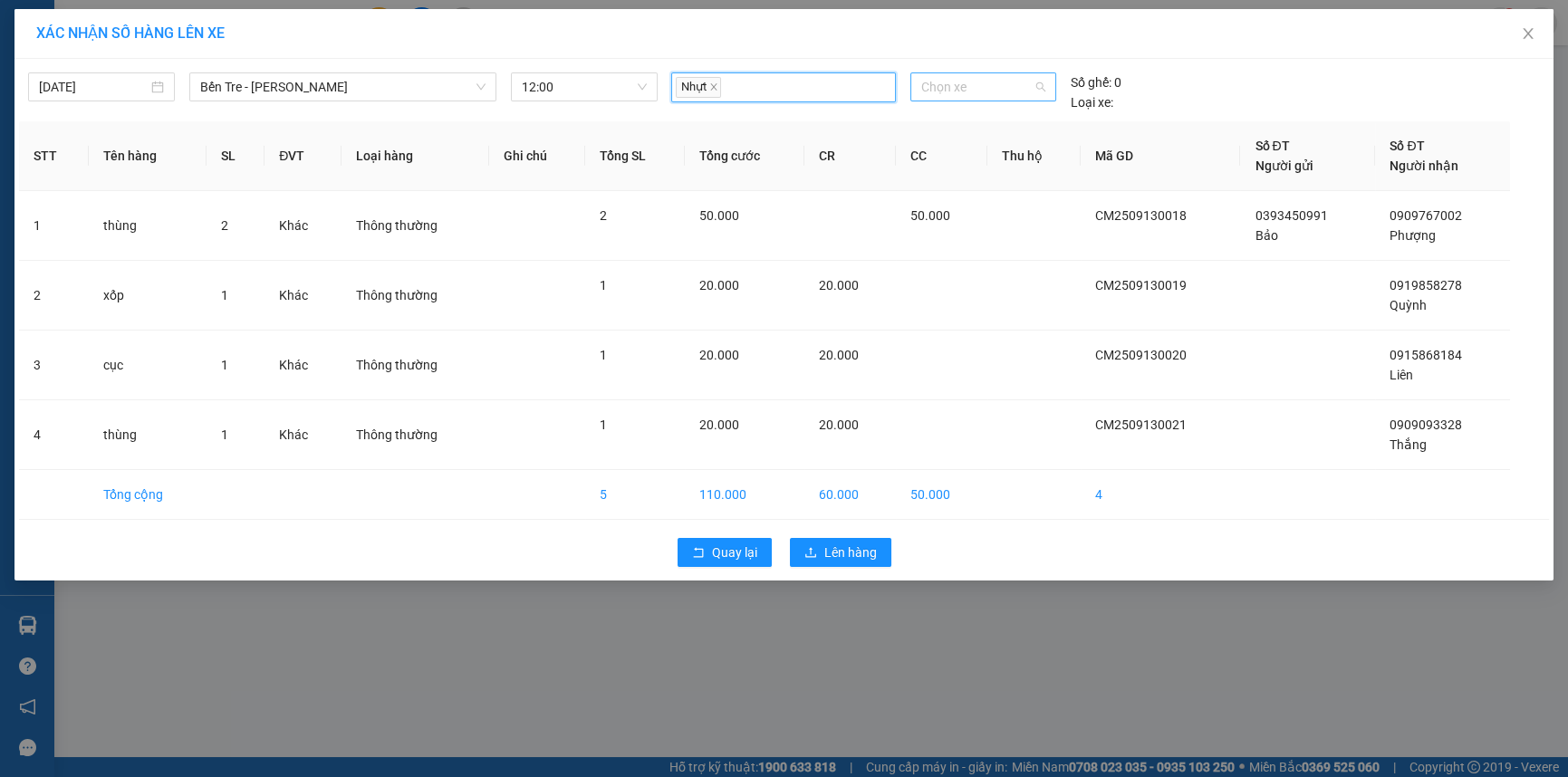
drag, startPoint x: 968, startPoint y: 85, endPoint x: 984, endPoint y: 92, distance: 17.5
click at [968, 86] on span "Chọn xe" at bounding box center [982, 87] width 123 height 27
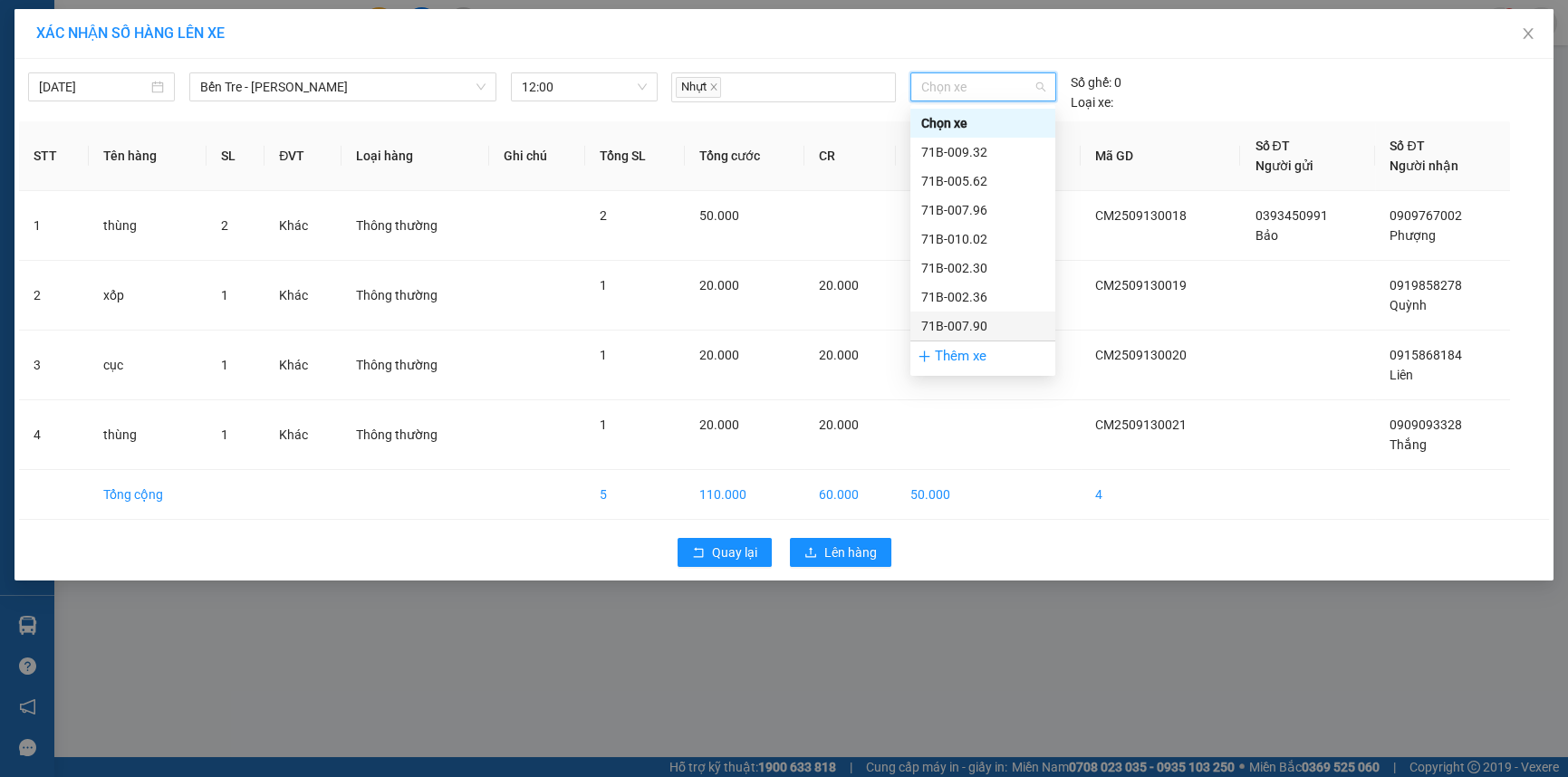
click at [979, 324] on div "71B-007.90" at bounding box center [982, 325] width 123 height 20
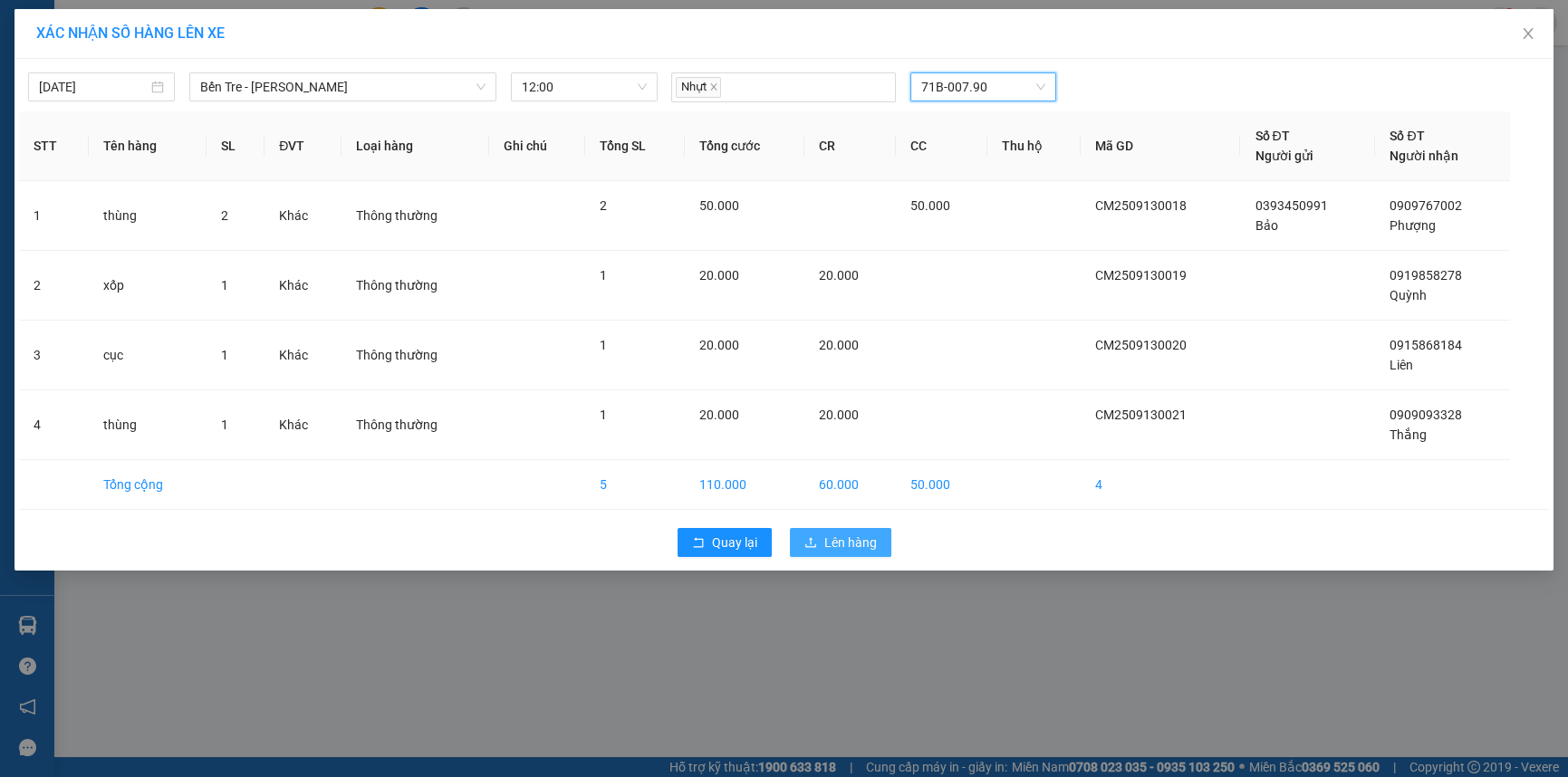
click at [861, 548] on span "Lên hàng" at bounding box center [851, 542] width 52 height 20
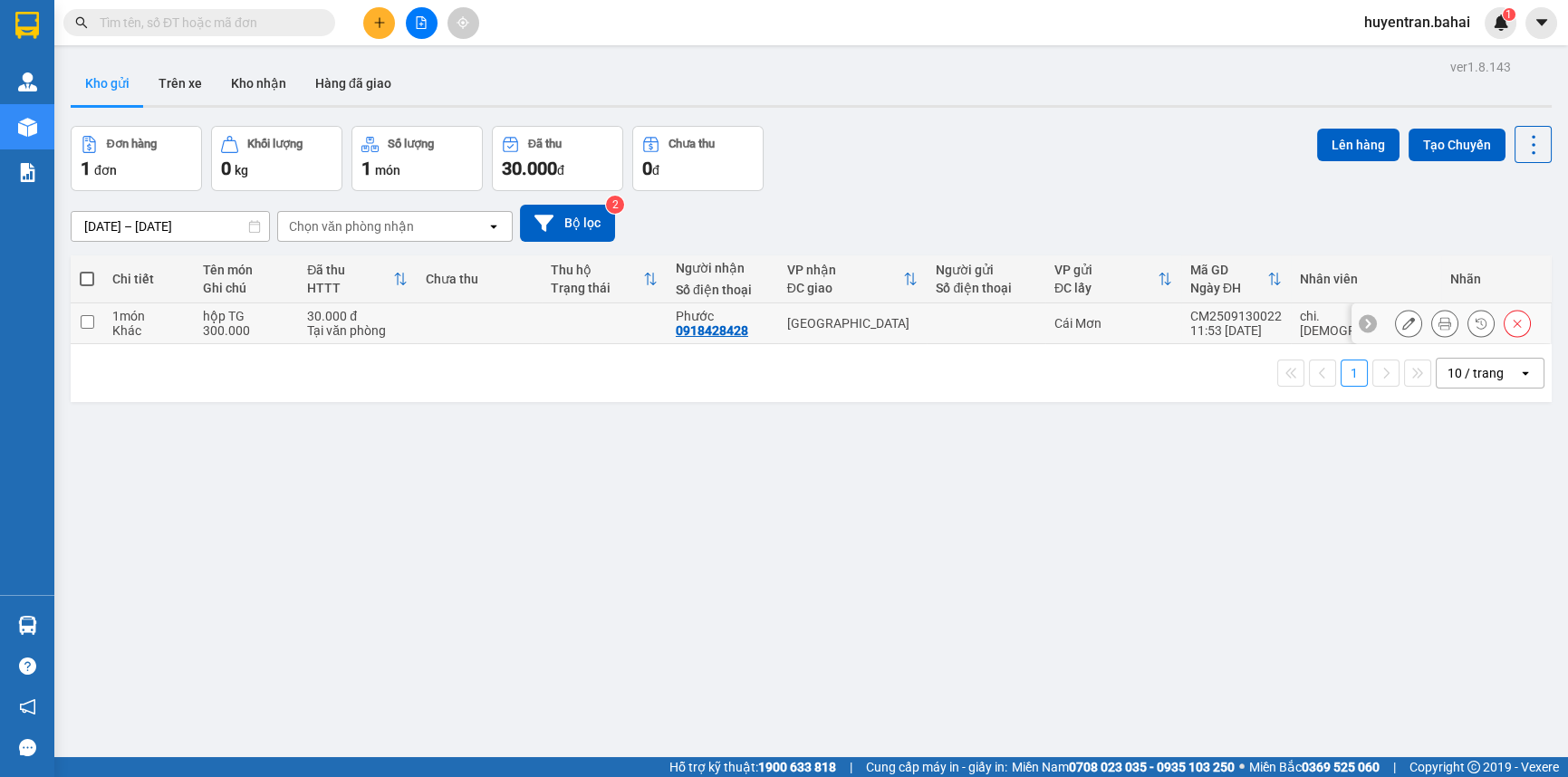
click at [872, 332] on td "[GEOGRAPHIC_DATA]" at bounding box center [853, 323] width 150 height 41
checkbox input "true"
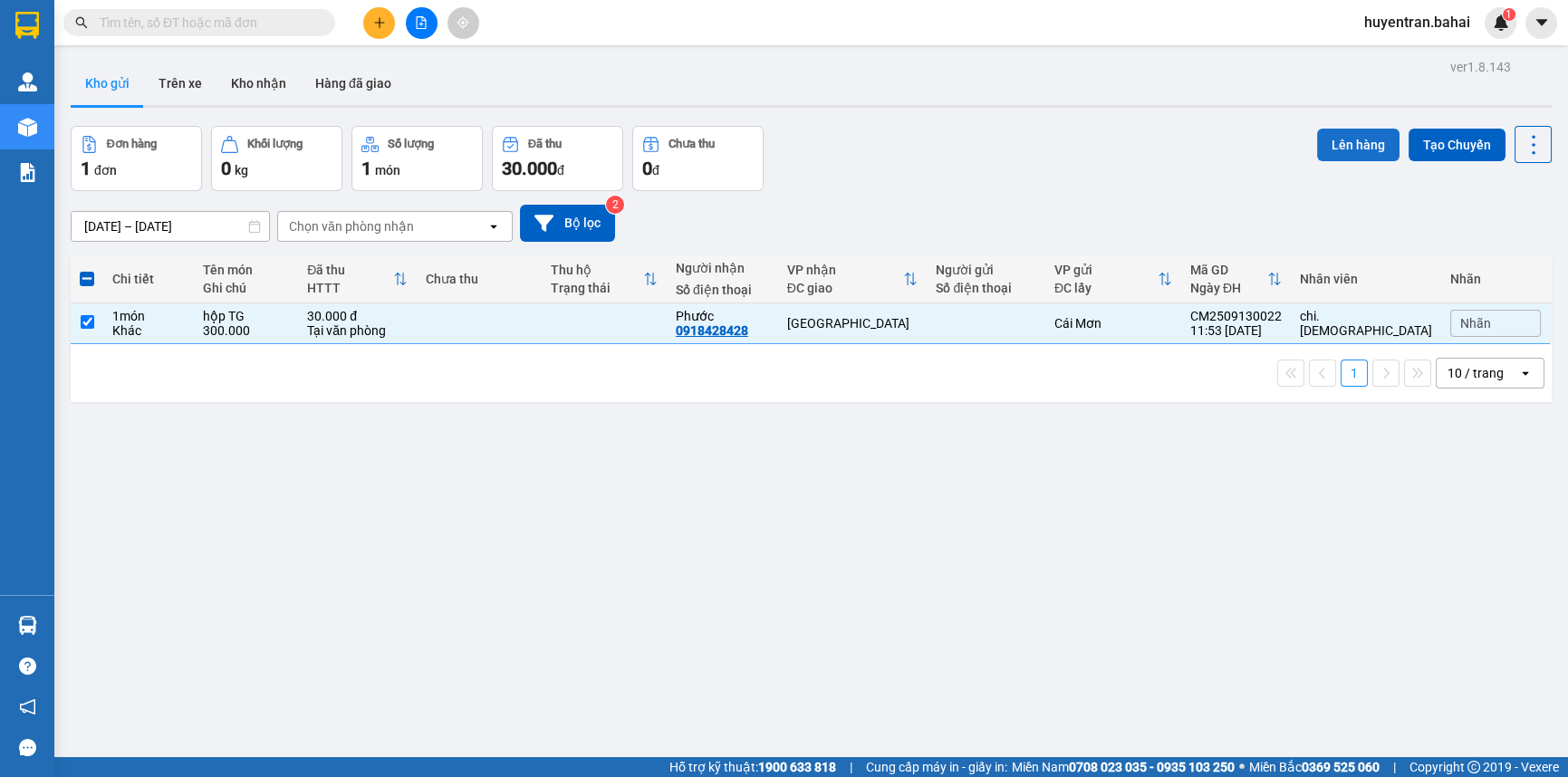
click at [1324, 140] on button "Lên hàng" at bounding box center [1358, 145] width 83 height 33
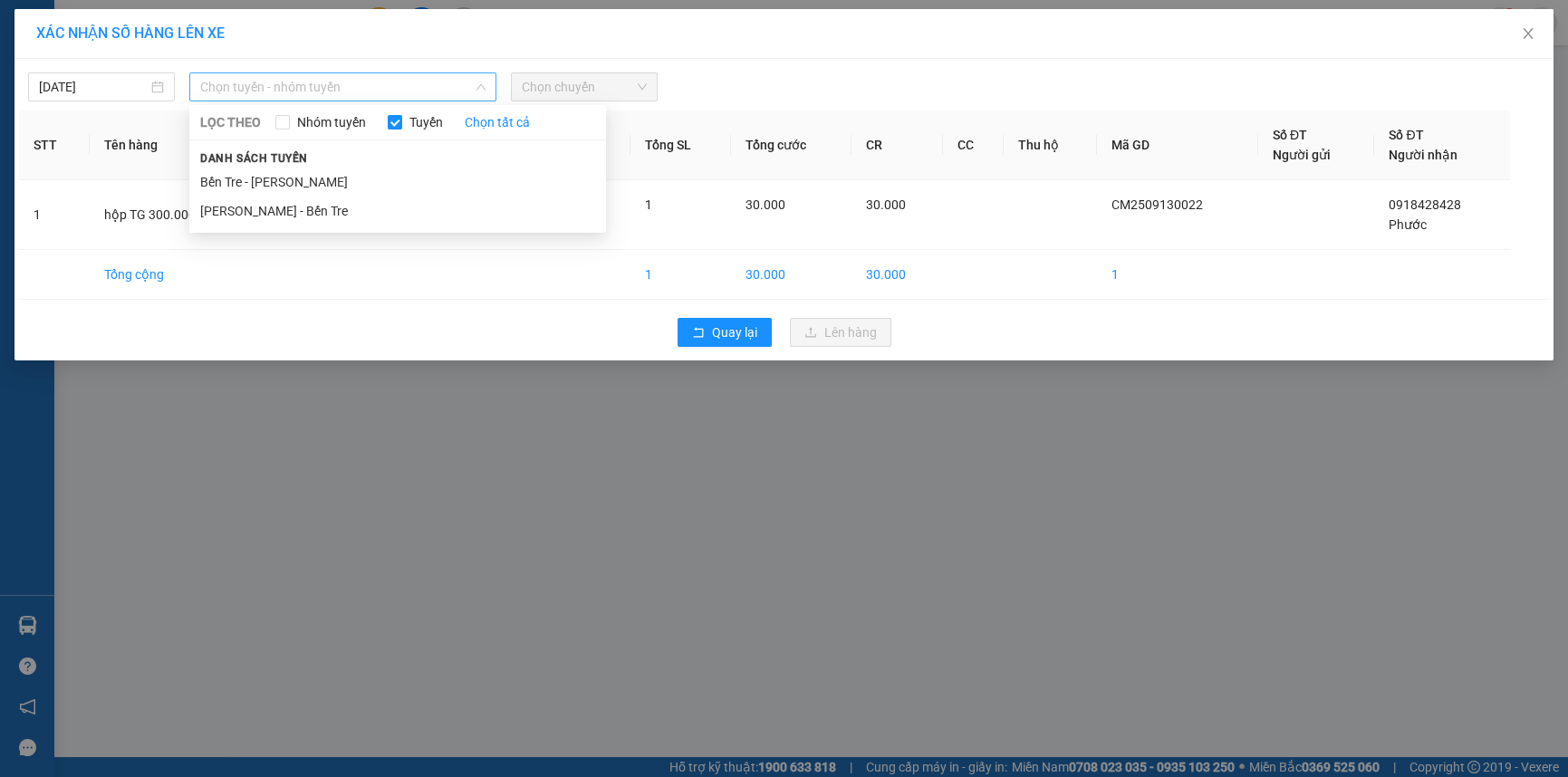
click at [339, 92] on span "Chọn tuyến - nhóm tuyến" at bounding box center [343, 87] width 286 height 27
click at [312, 182] on li "Bến Tre - Hồ Chí Minh" at bounding box center [397, 183] width 417 height 29
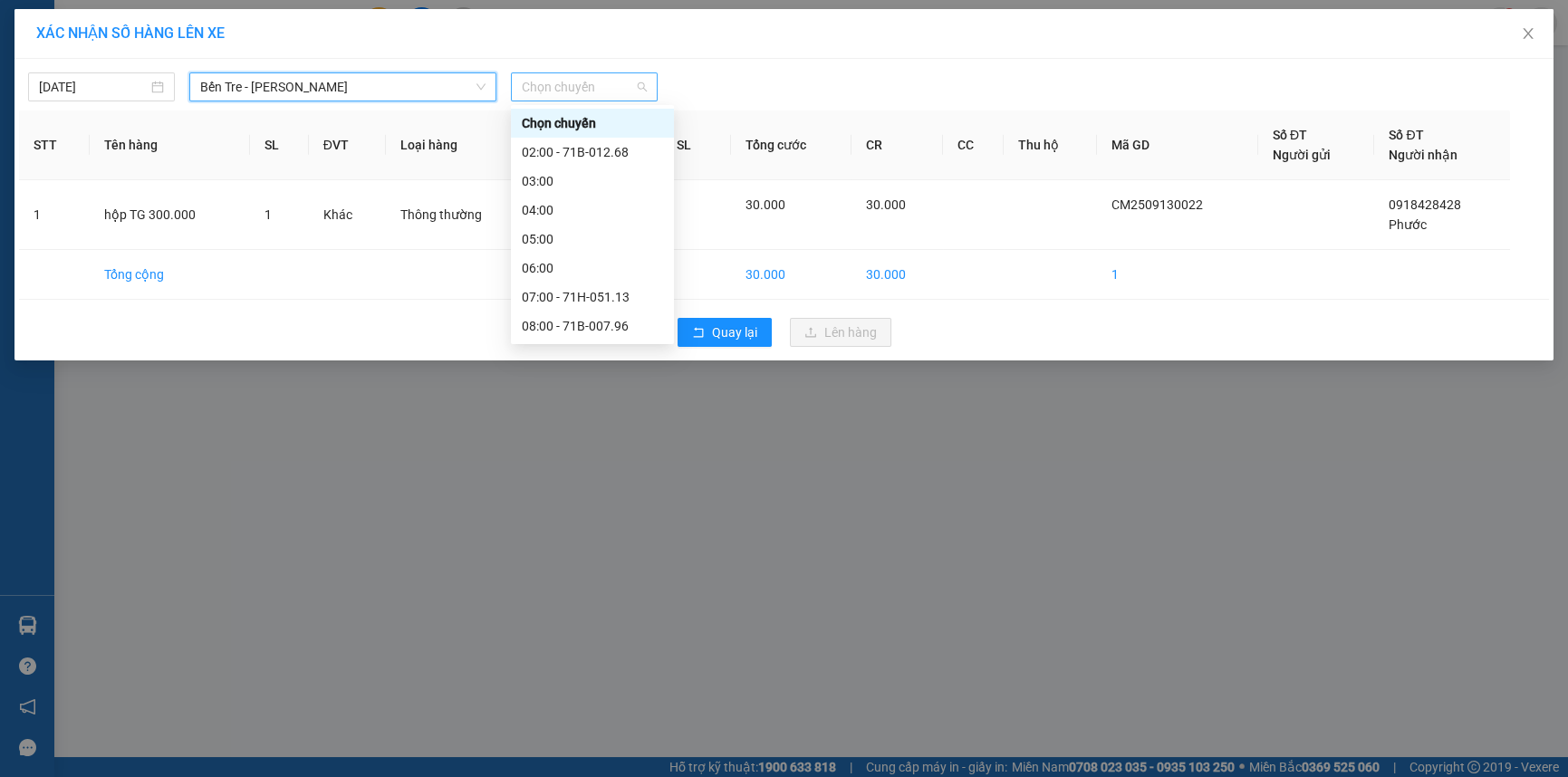
click at [606, 76] on span "Chọn chuyến" at bounding box center [584, 87] width 125 height 27
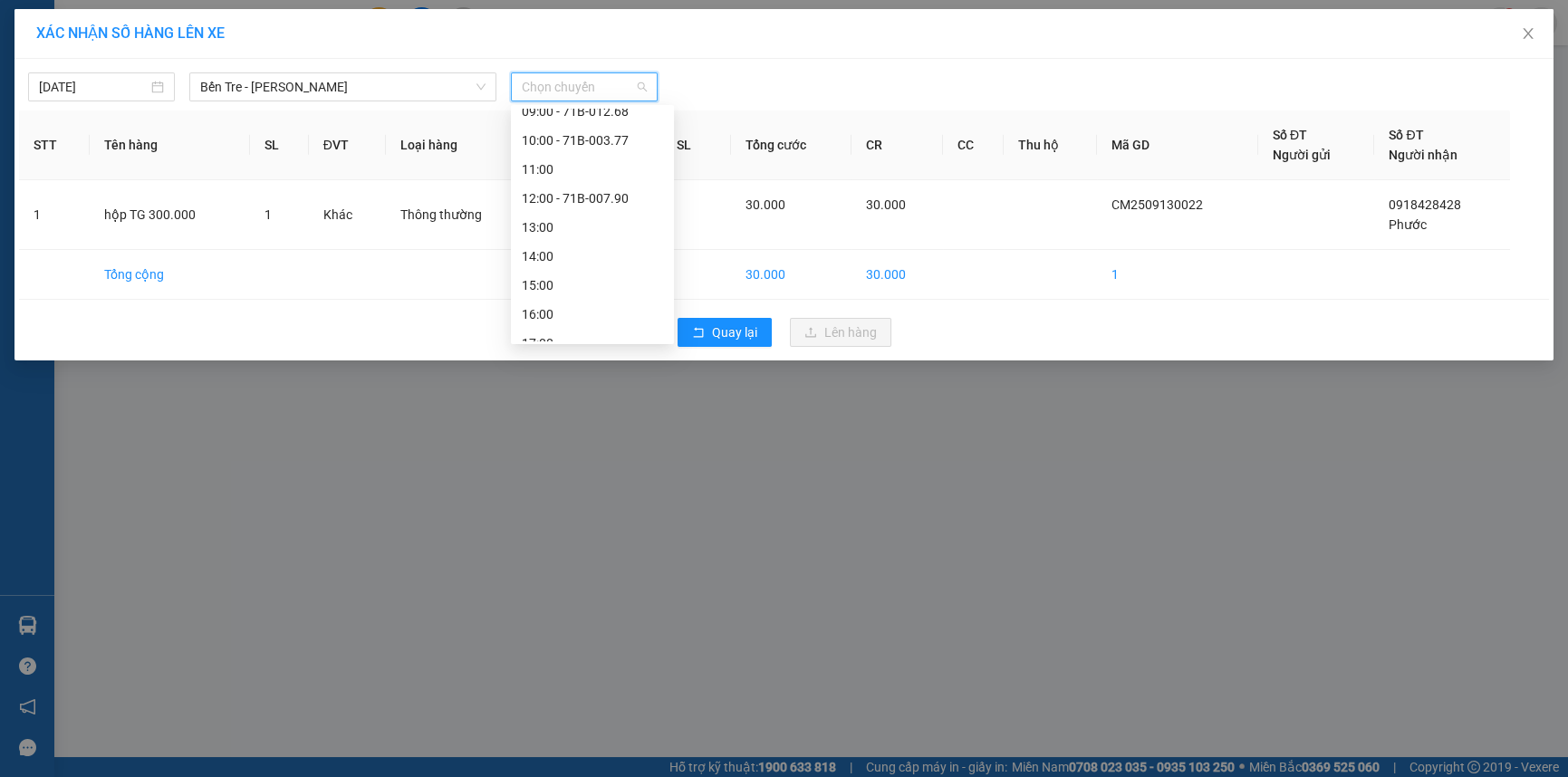
scroll to position [247, 0]
click at [615, 198] on div "12:00 - 71B-007.90" at bounding box center [592, 195] width 141 height 20
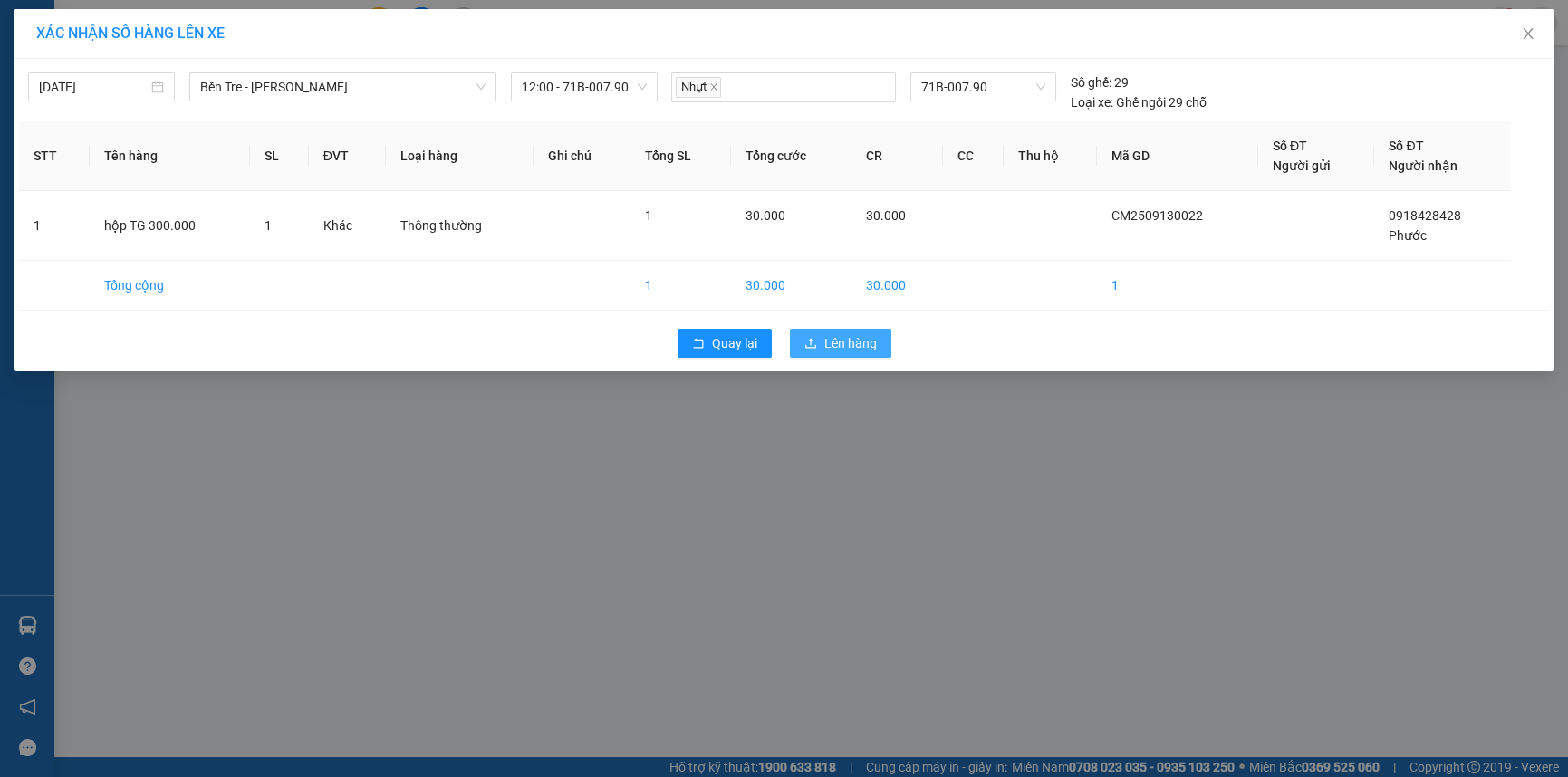
click at [852, 329] on button "Lên hàng" at bounding box center [840, 344] width 101 height 29
